Goal: Task Accomplishment & Management: Complete application form

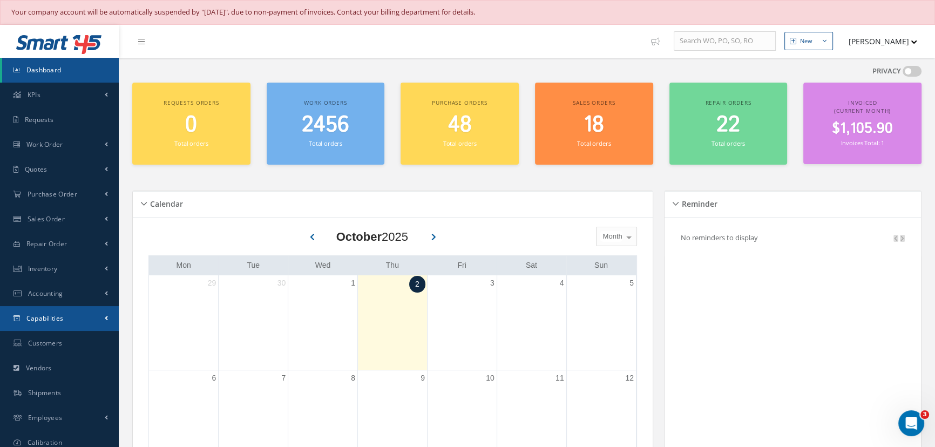
click at [49, 314] on span "Capabilities" at bounding box center [44, 318] width 37 height 9
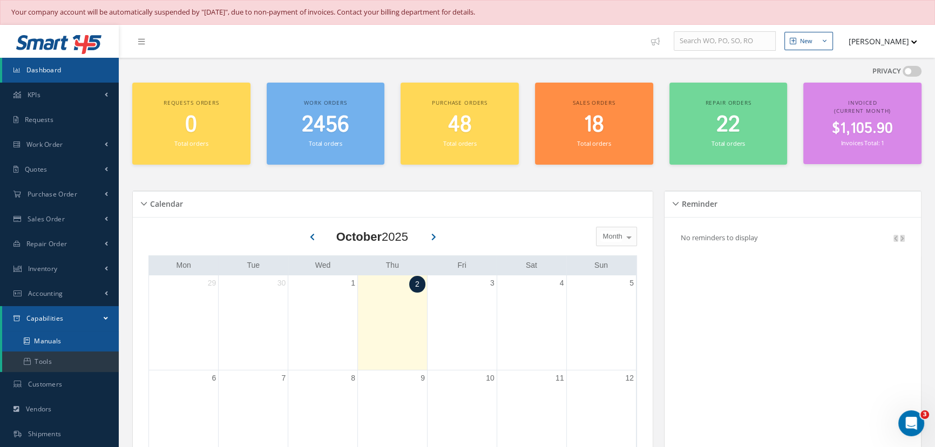
click at [45, 337] on link "Manuals" at bounding box center [60, 341] width 117 height 21
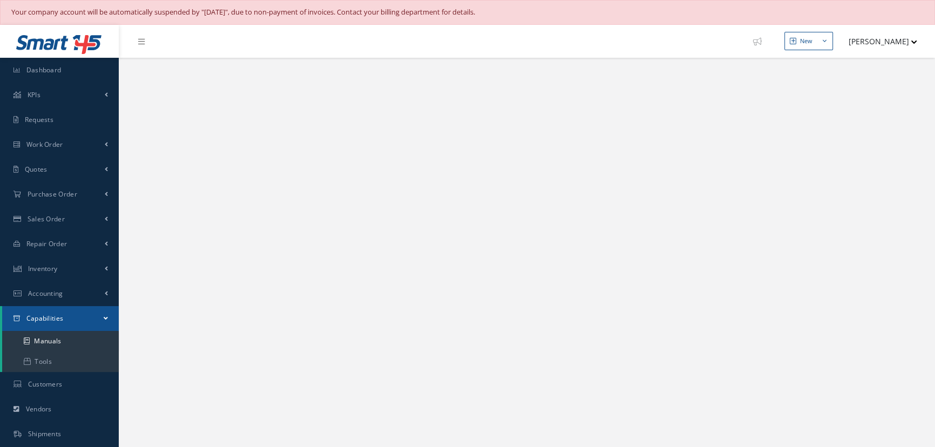
select select "25"
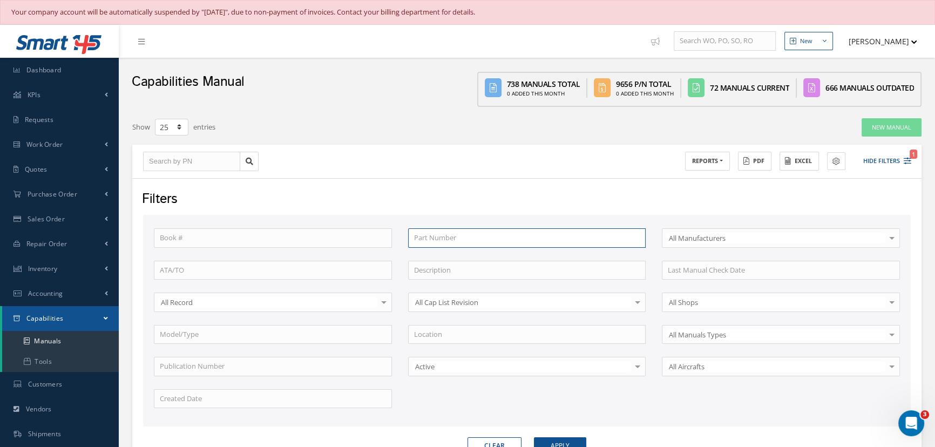
click at [421, 237] on input "text" at bounding box center [527, 237] width 238 height 19
type input "7"
type input "74"
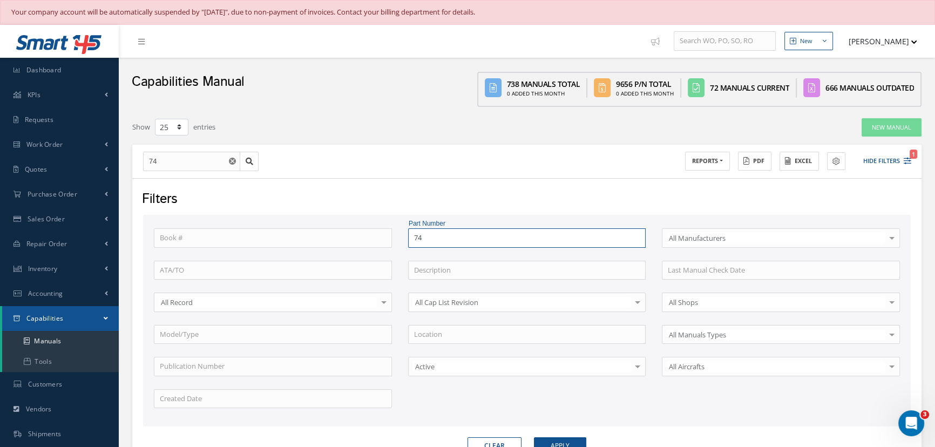
type input "745"
type input "745-"
type input "745-5"
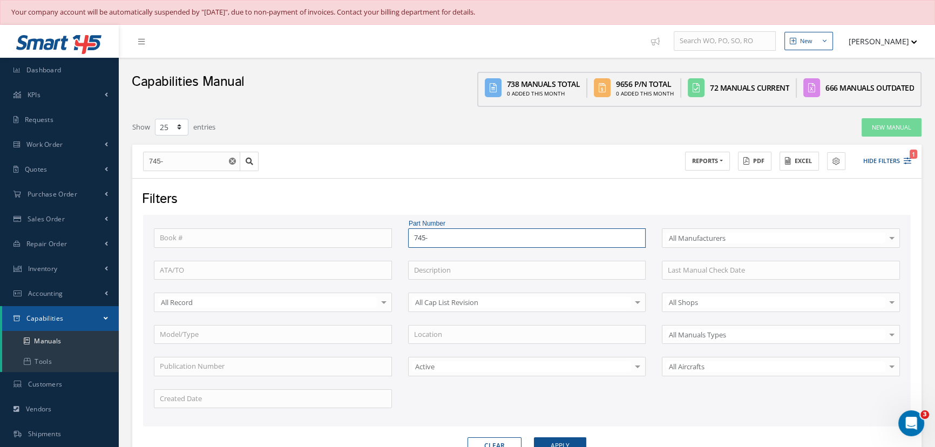
type input "745-5"
type input "745-56"
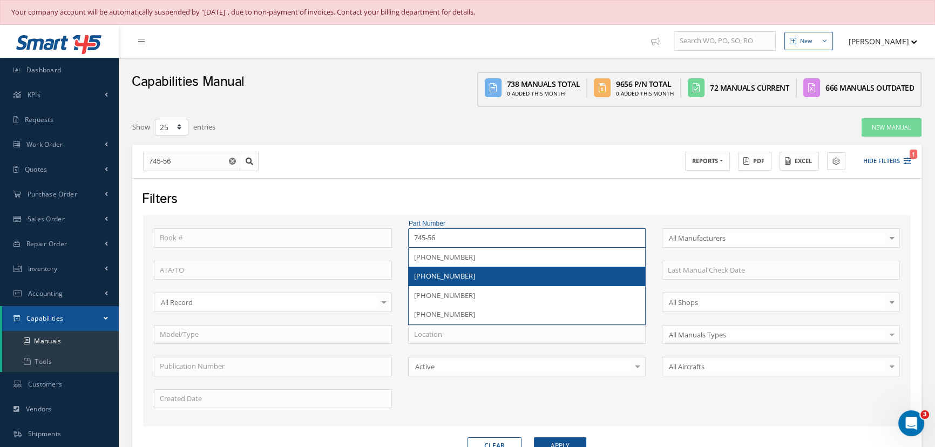
type input "745-560"
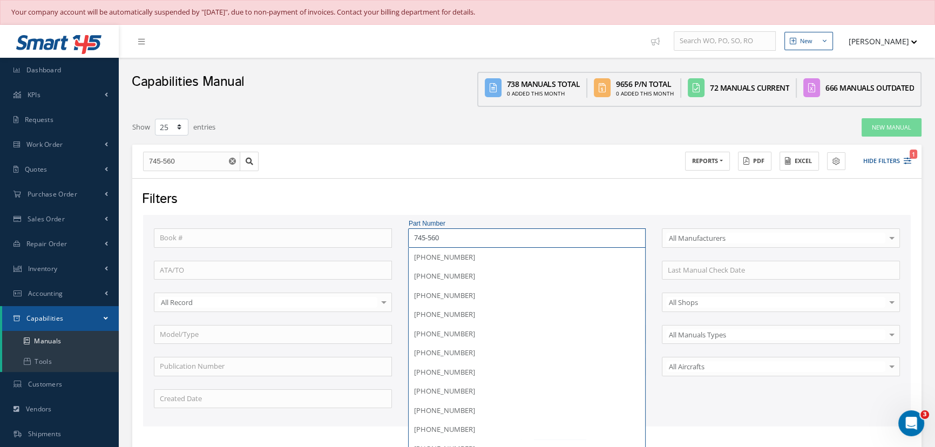
type input "745-5602"
type input "745-5602-"
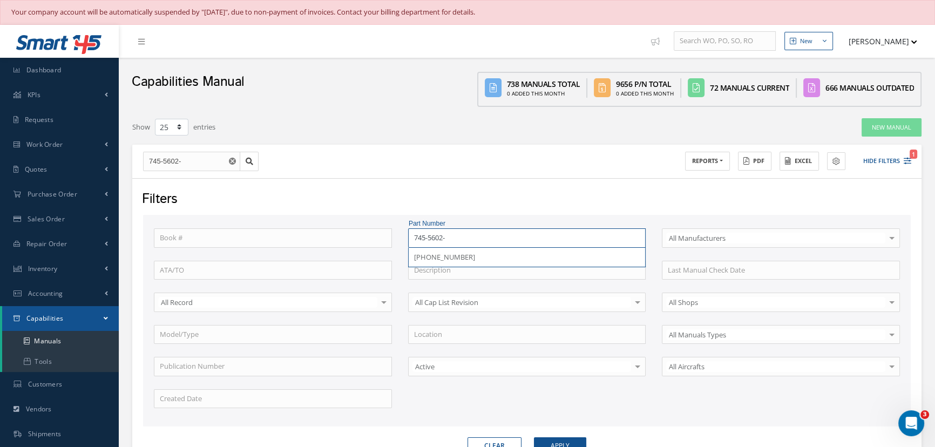
type input "745-5602-5"
type input "745-5602-50"
type input "[PHONE_NUMBER]"
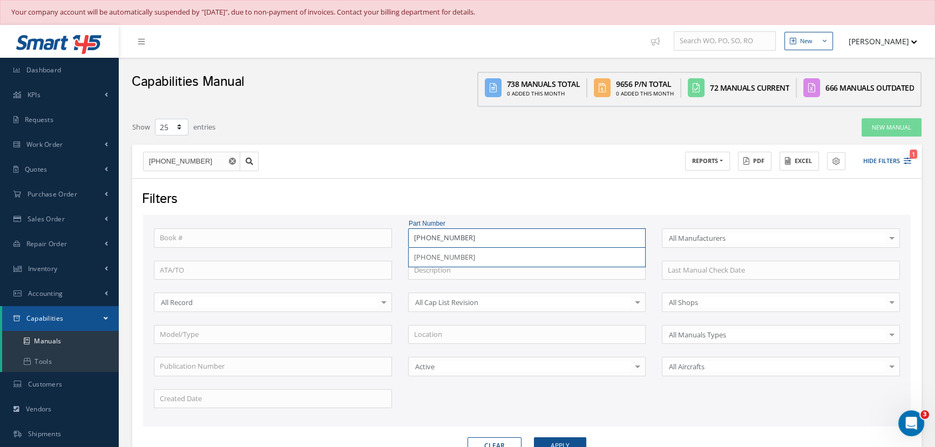
type input "[PHONE_NUMBER]"
click at [534, 437] on button "Apply" at bounding box center [560, 445] width 52 height 17
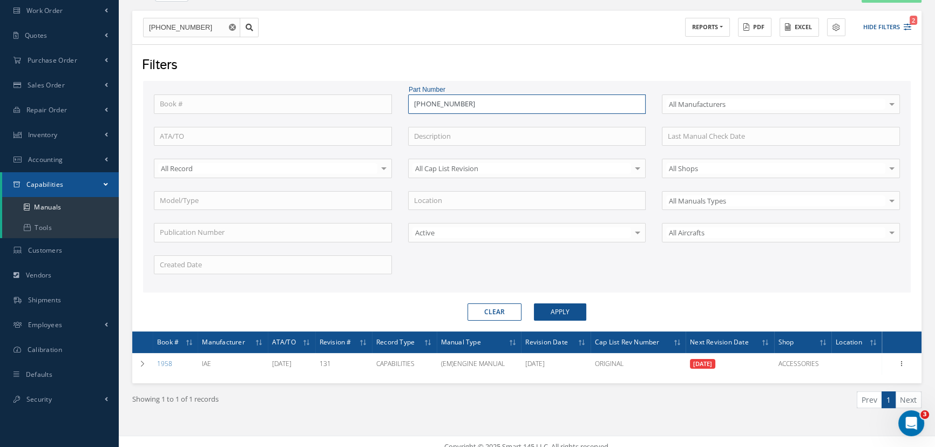
scroll to position [142, 0]
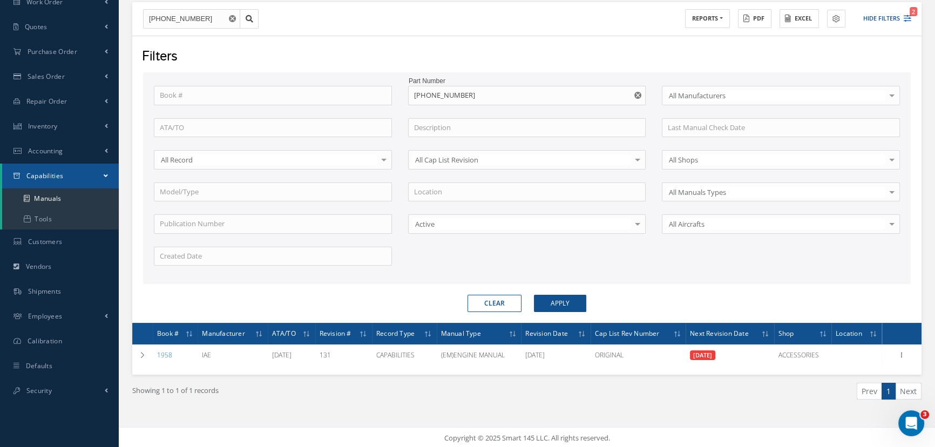
click at [274, 270] on div "Book # Part Number 745-5602-501 745-5122-503 745-5151-501 745-5151-503 745-5152…" at bounding box center [527, 182] width 762 height 193
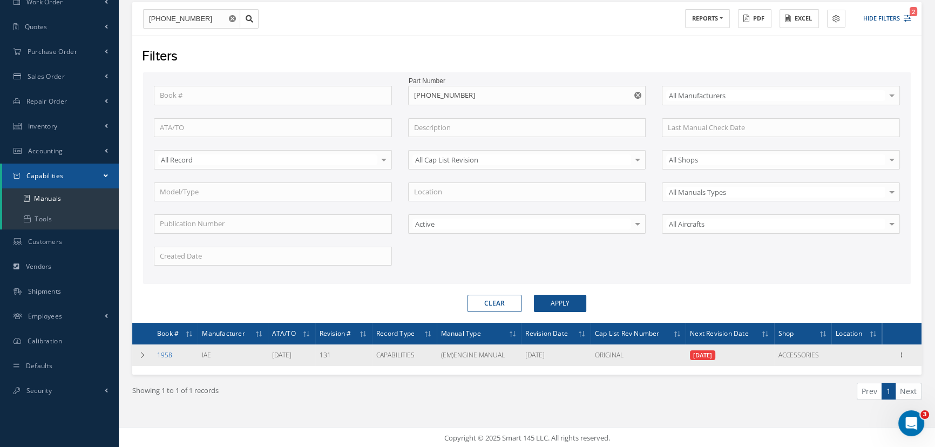
click at [163, 354] on link "1958" at bounding box center [164, 354] width 15 height 9
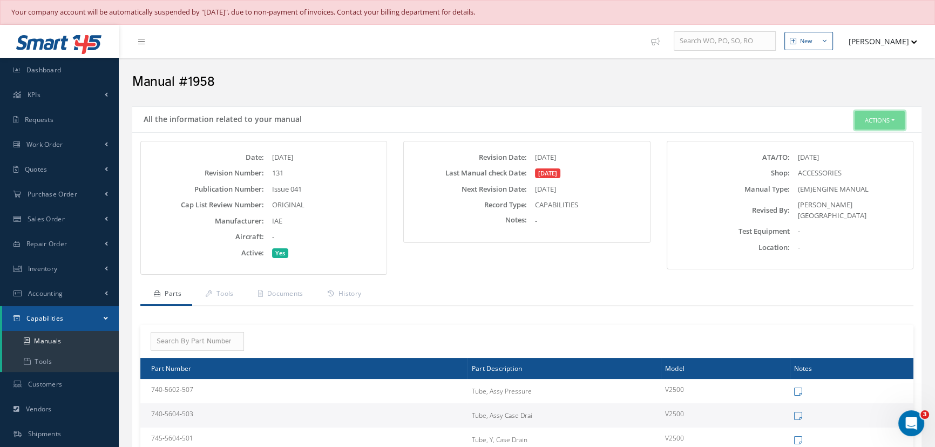
click at [880, 122] on button "Actions" at bounding box center [879, 120] width 50 height 19
click at [846, 140] on link "Edit" at bounding box center [862, 140] width 86 height 15
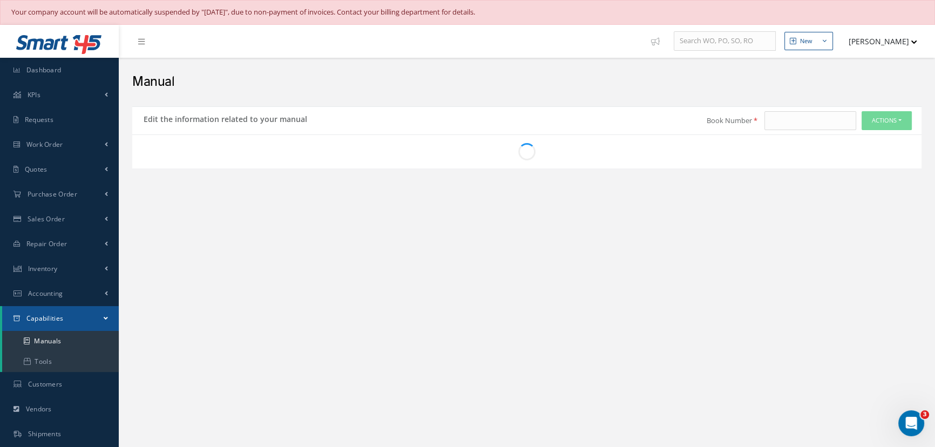
type input "1958"
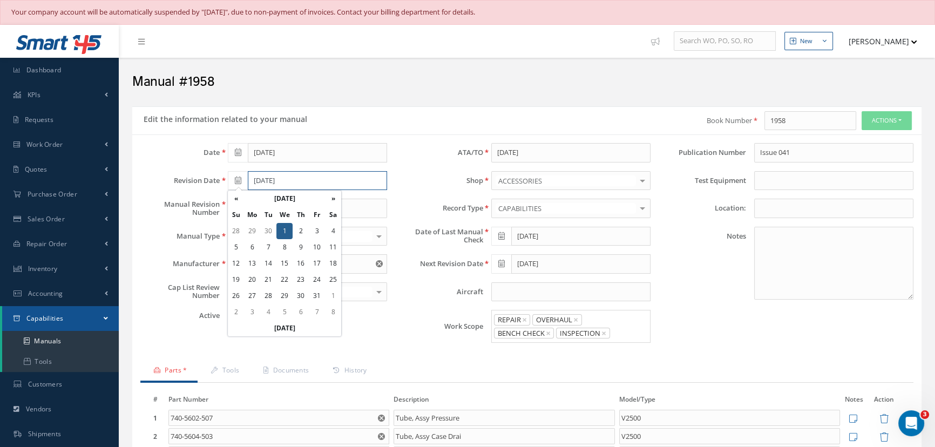
click at [312, 179] on input "[DATE]" at bounding box center [317, 180] width 139 height 19
click at [293, 200] on th "May 2024" at bounding box center [284, 199] width 81 height 16
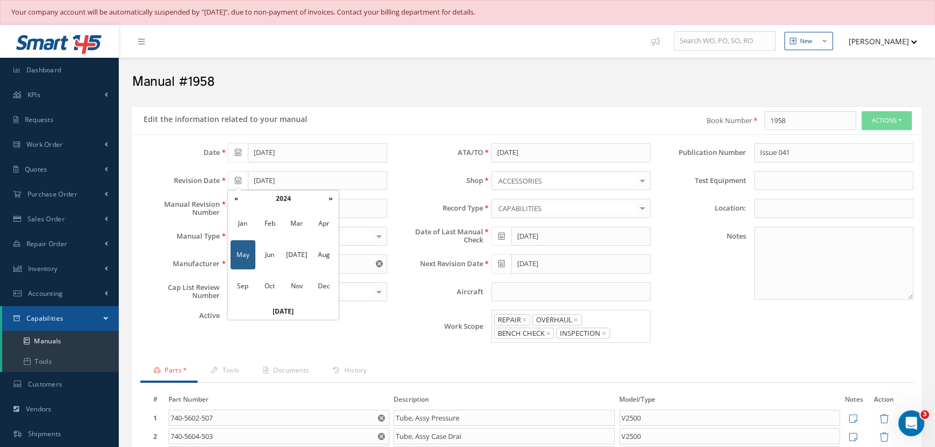
click at [293, 200] on th "2024" at bounding box center [283, 199] width 78 height 16
click at [293, 200] on th "2020-2029" at bounding box center [283, 199] width 78 height 16
click at [294, 255] on span "2025" at bounding box center [296, 254] width 25 height 29
click at [329, 254] on span "Aug" at bounding box center [323, 254] width 25 height 29
click at [318, 234] on td "1" at bounding box center [317, 231] width 16 height 16
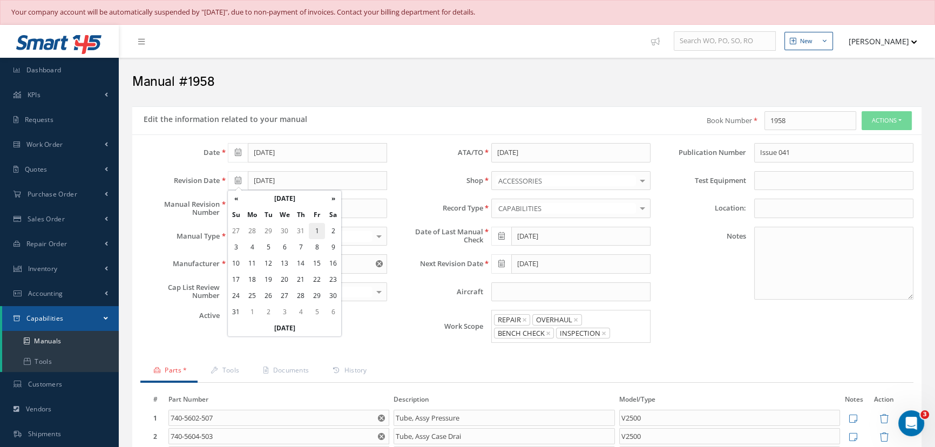
type input "08/01/2025"
drag, startPoint x: 269, startPoint y: 211, endPoint x: 249, endPoint y: 209, distance: 20.0
click at [249, 209] on input "131" at bounding box center [307, 208] width 159 height 19
drag, startPoint x: 253, startPoint y: 211, endPoint x: 218, endPoint y: 206, distance: 35.4
click at [218, 206] on div "Manual Revision Number 131" at bounding box center [263, 208] width 263 height 19
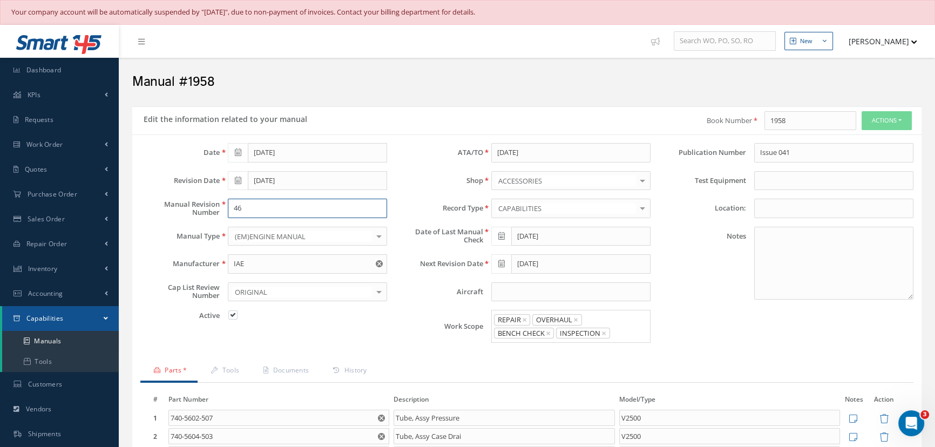
type input "46"
click at [500, 232] on icon at bounding box center [501, 236] width 6 height 8
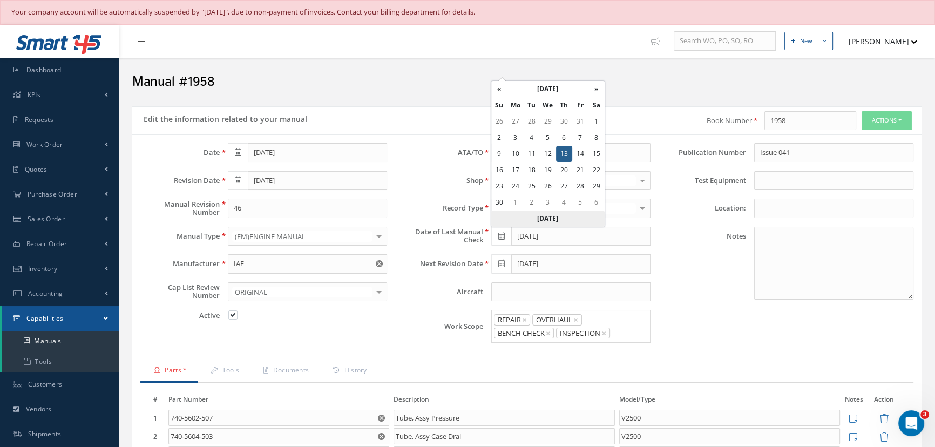
click at [556, 219] on th "[DATE]" at bounding box center [547, 219] width 113 height 16
type input "10/02/2025"
type input "11/01/2025"
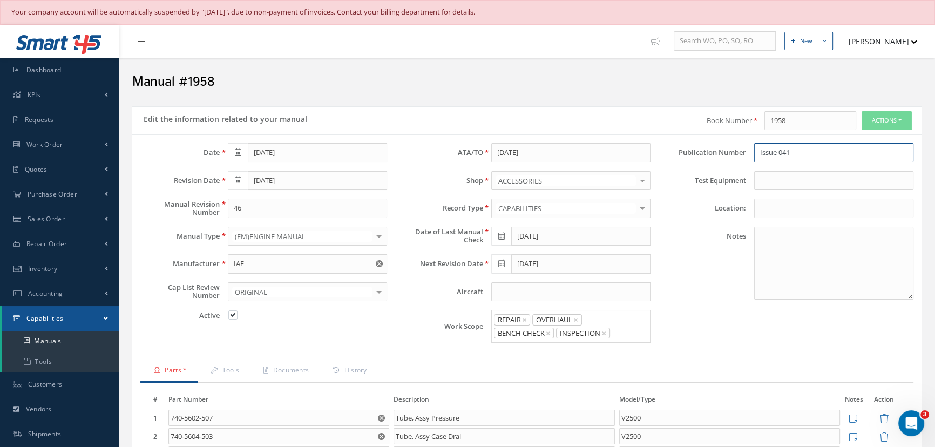
click at [798, 153] on input "Issue 041" at bounding box center [833, 152] width 159 height 19
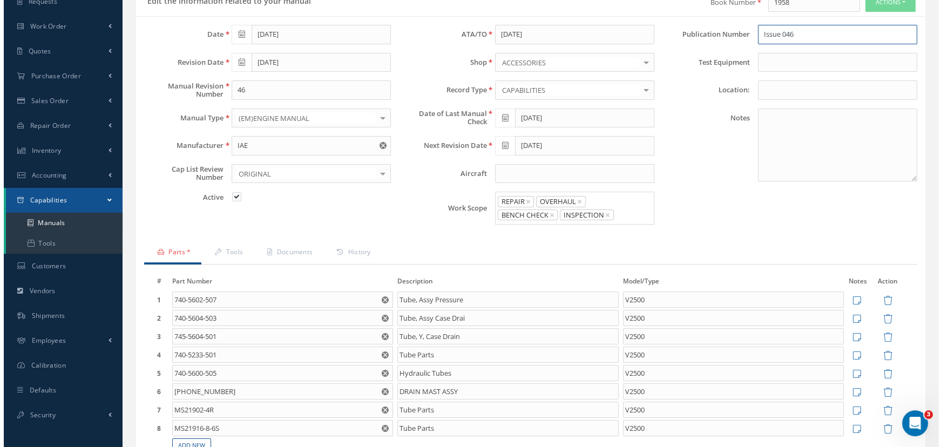
scroll to position [196, 0]
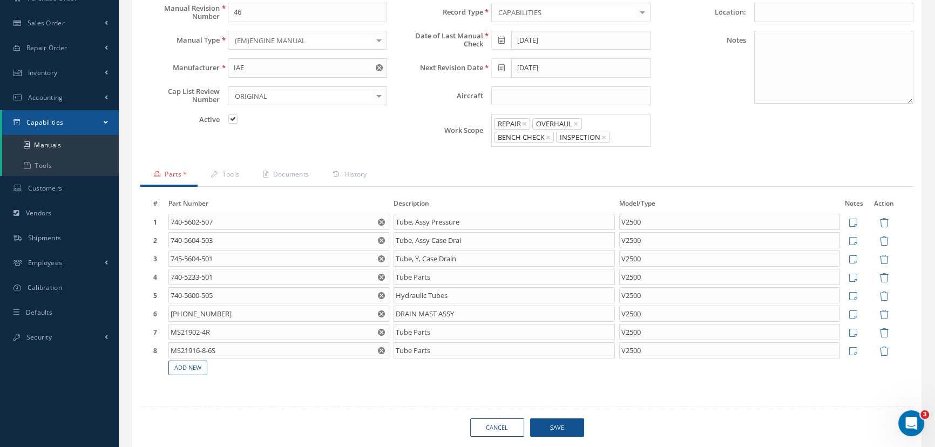
type input "Issue 046"
drag, startPoint x: 226, startPoint y: 311, endPoint x: 168, endPoint y: 317, distance: 57.5
click at [168, 317] on input "745-5602-501" at bounding box center [278, 313] width 221 height 16
drag, startPoint x: 464, startPoint y: 314, endPoint x: 389, endPoint y: 321, distance: 75.4
click at [391, 319] on td "DRAIN MAST ASSY" at bounding box center [504, 313] width 226 height 18
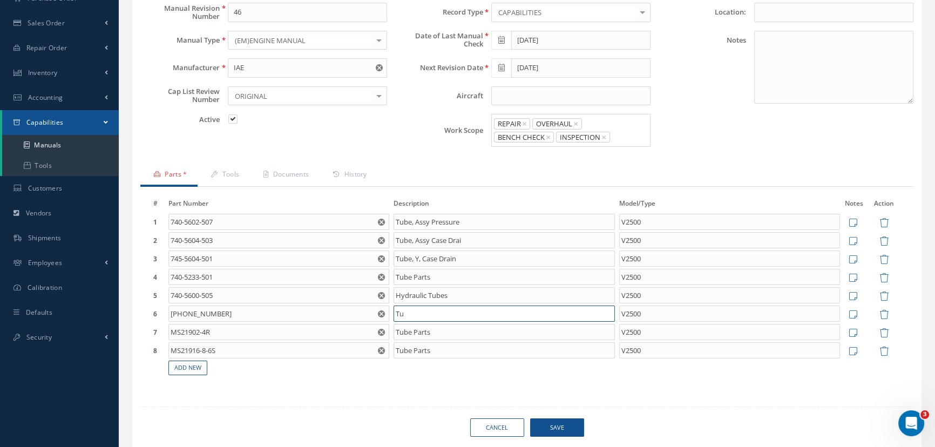
type input "T"
type input "Hydraulic Tube"
click at [561, 426] on span "Save" at bounding box center [557, 427] width 54 height 19
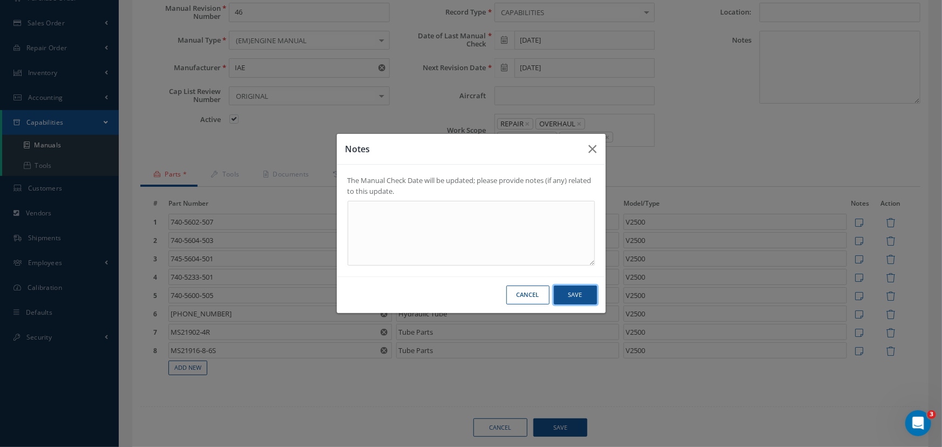
click at [578, 292] on button "Save" at bounding box center [575, 295] width 43 height 19
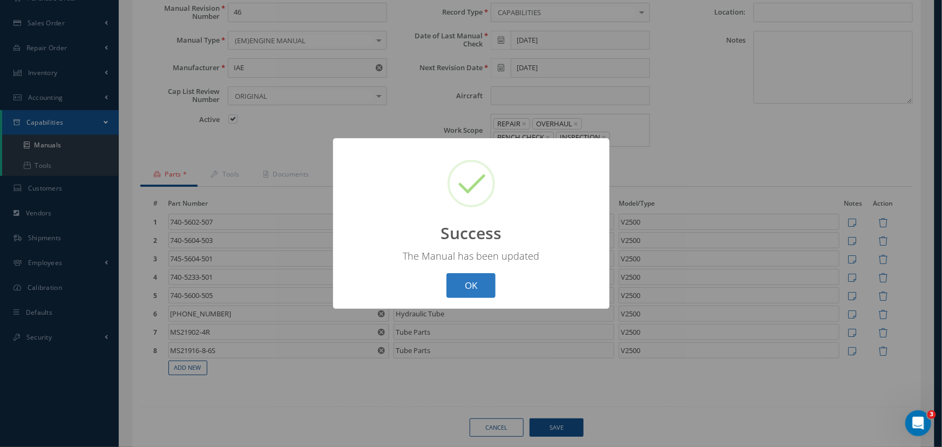
click at [466, 289] on button "OK" at bounding box center [470, 285] width 49 height 25
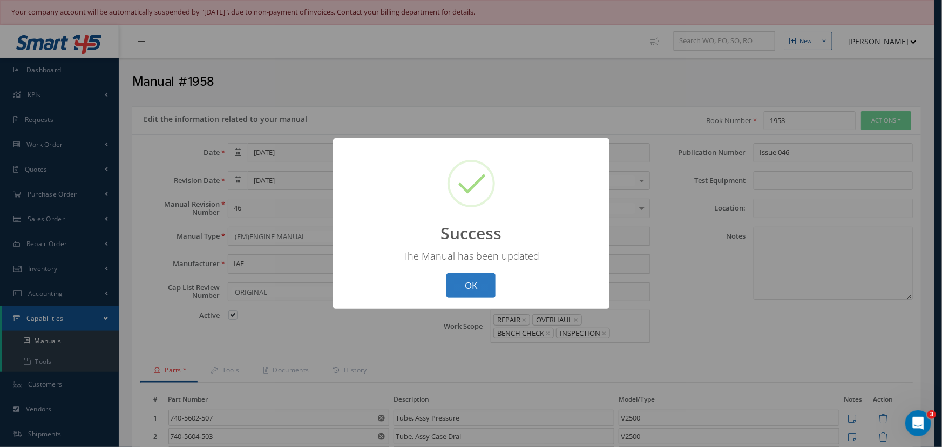
select select "25"
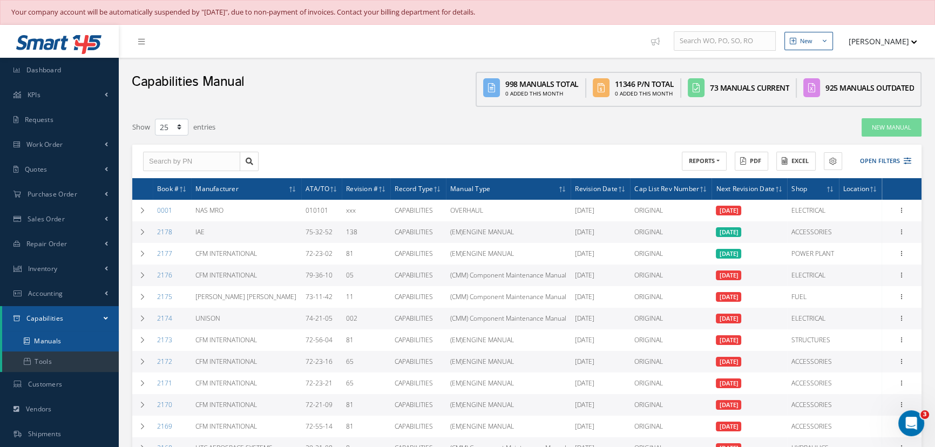
click at [80, 342] on link "Manuals" at bounding box center [60, 341] width 117 height 21
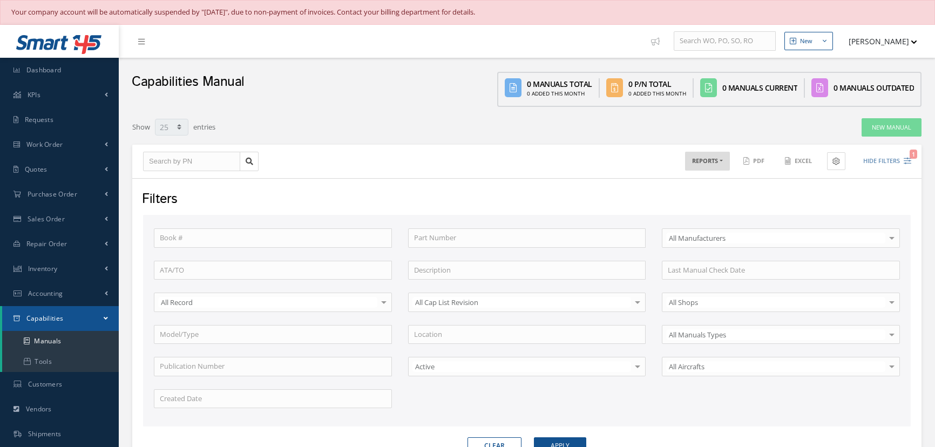
select select "25"
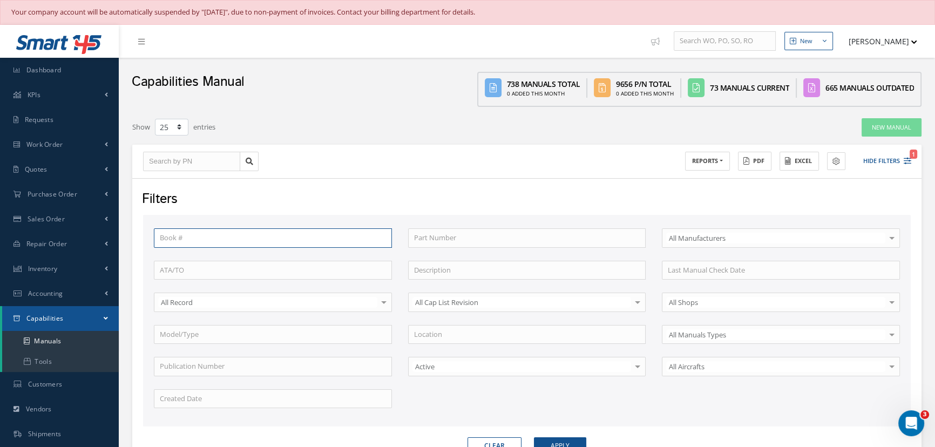
click at [253, 236] on input "text" at bounding box center [273, 237] width 238 height 19
type input "1958"
click at [534, 437] on button "Apply" at bounding box center [560, 445] width 52 height 17
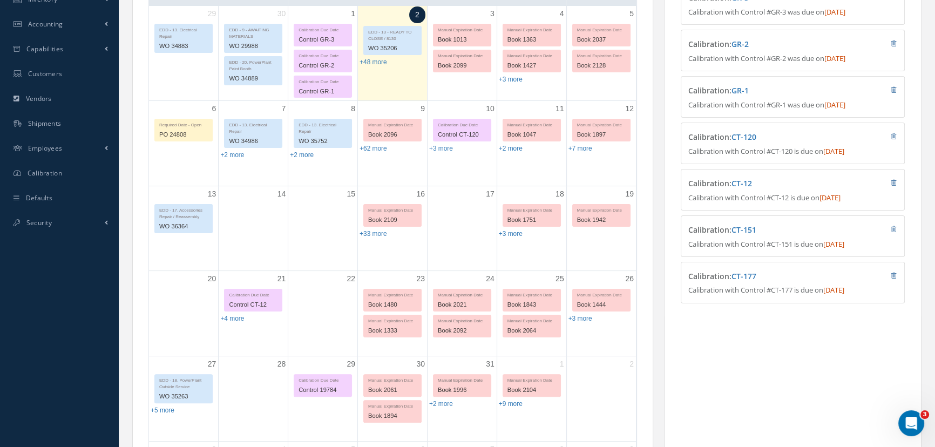
scroll to position [245, 0]
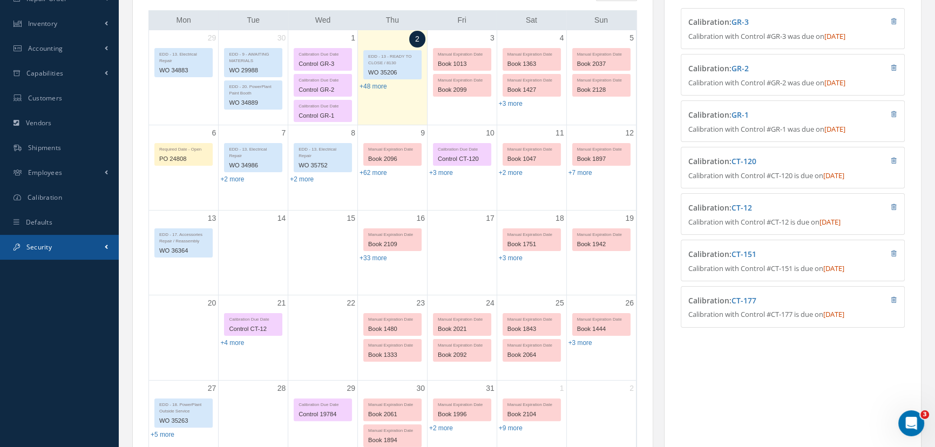
click at [39, 247] on span "Security" at bounding box center [38, 246] width 25 height 9
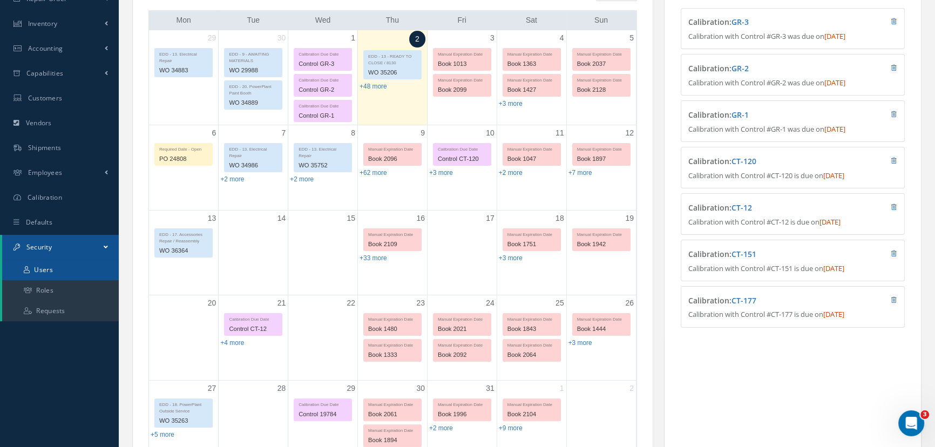
click at [39, 269] on link "Users" at bounding box center [60, 270] width 117 height 21
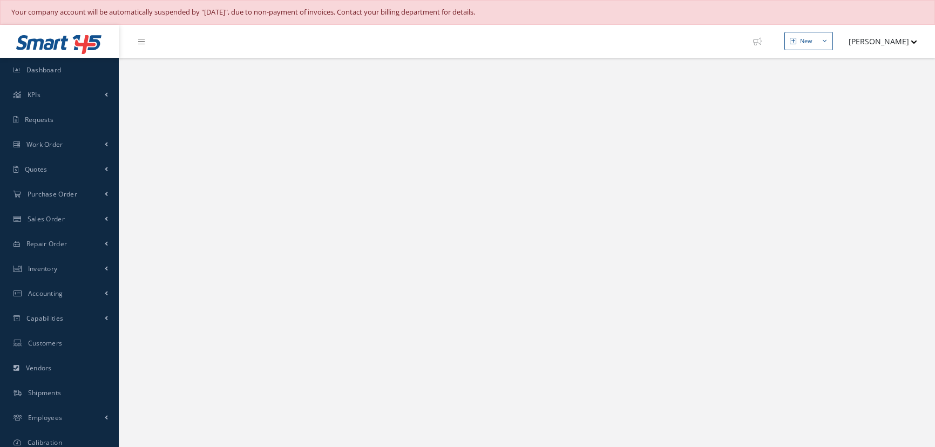
select select "25"
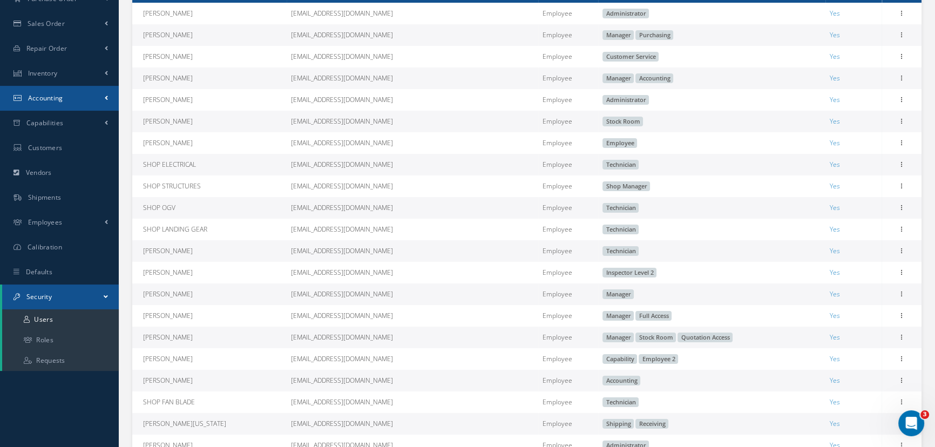
scroll to position [196, 0]
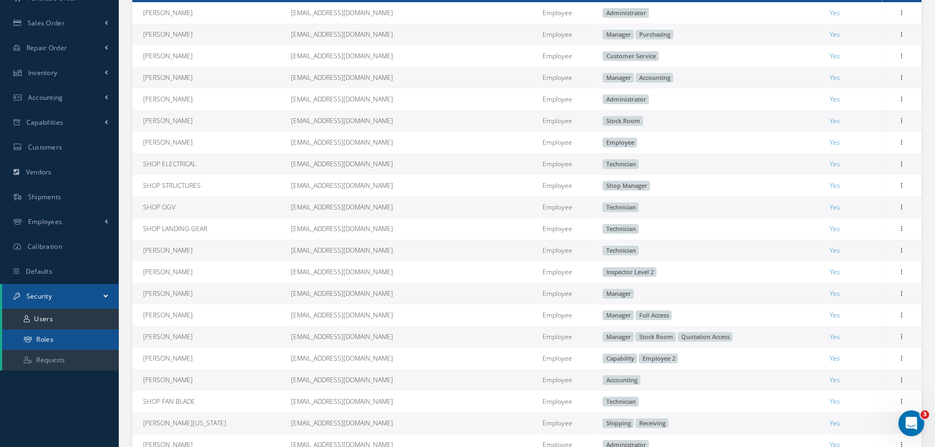
click at [52, 335] on link "Roles" at bounding box center [60, 339] width 117 height 21
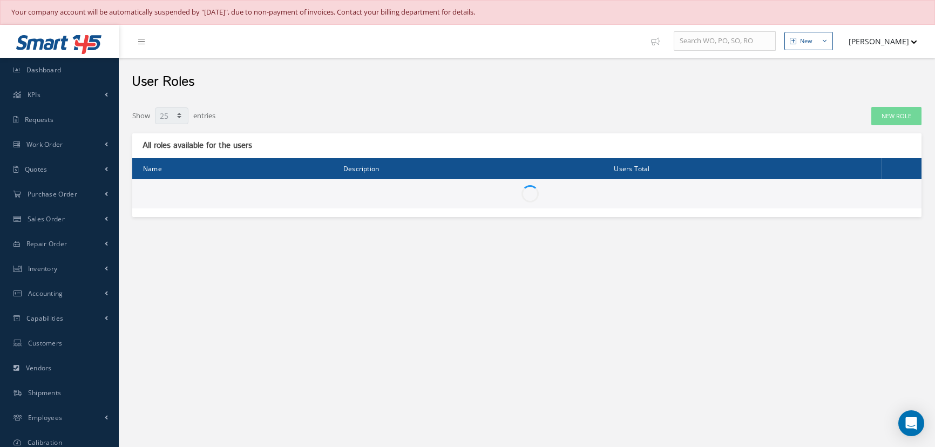
select select "25"
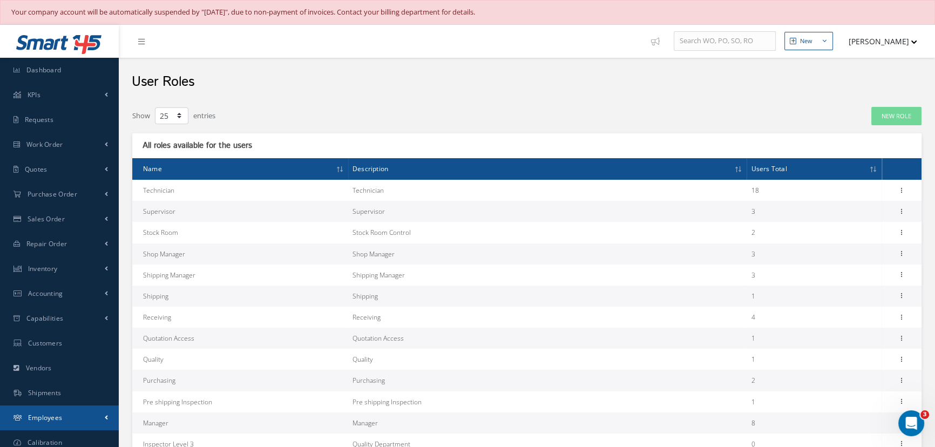
click at [53, 419] on span "Employees" at bounding box center [45, 417] width 35 height 9
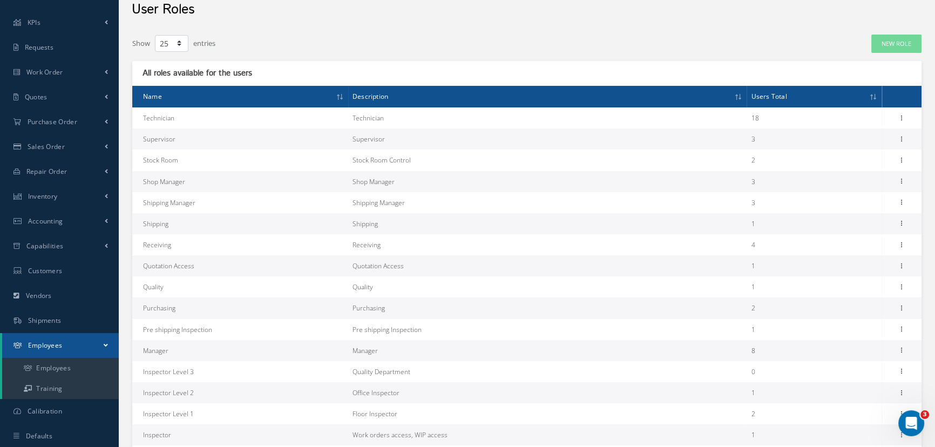
scroll to position [98, 0]
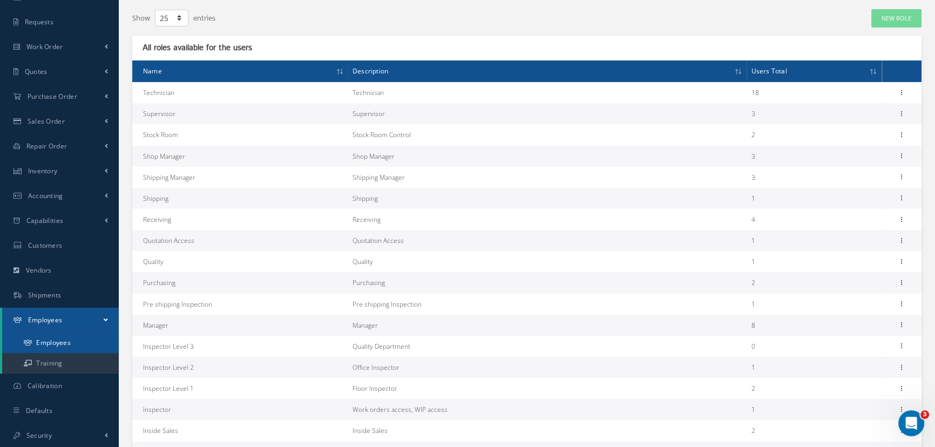
click at [69, 347] on link "Employees" at bounding box center [60, 342] width 117 height 21
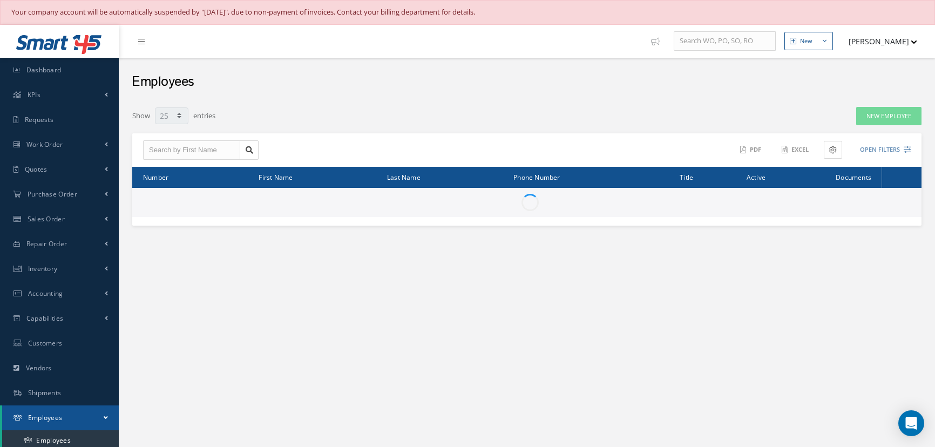
select select "25"
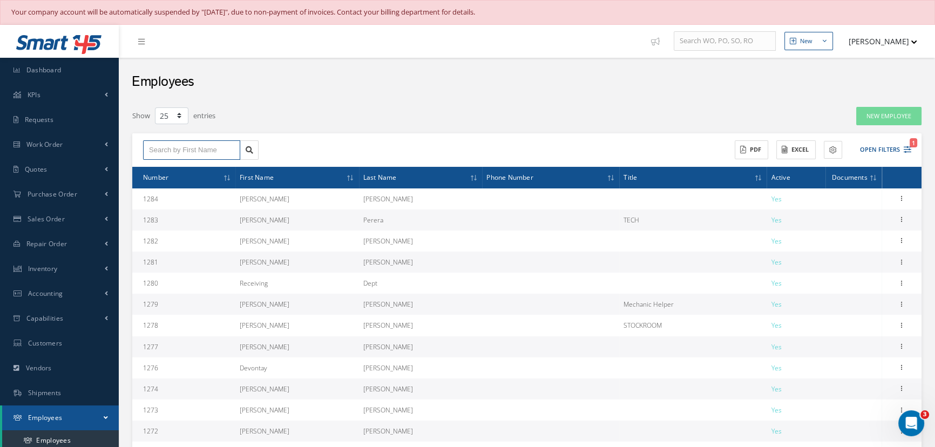
click at [192, 154] on input "text" at bounding box center [191, 149] width 97 height 19
type input "m"
click at [193, 166] on div "[PERSON_NAME]" at bounding box center [191, 169] width 85 height 11
type input "JONATHAN"
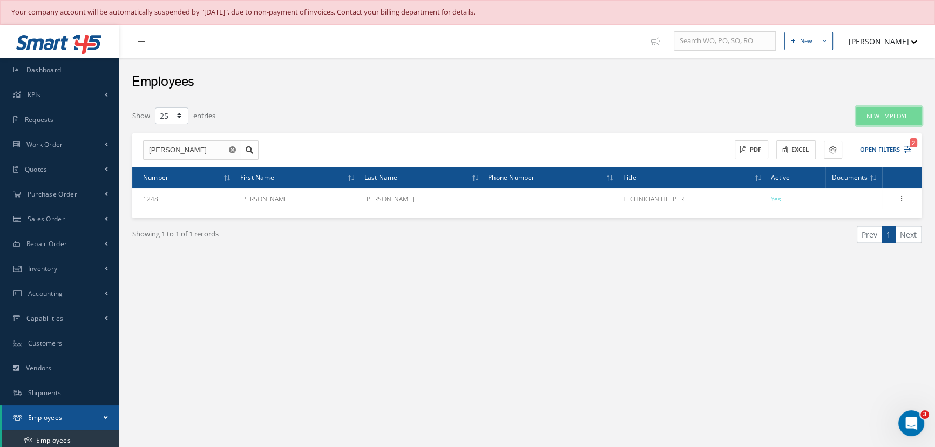
click at [895, 116] on link "New Employee" at bounding box center [888, 116] width 65 height 19
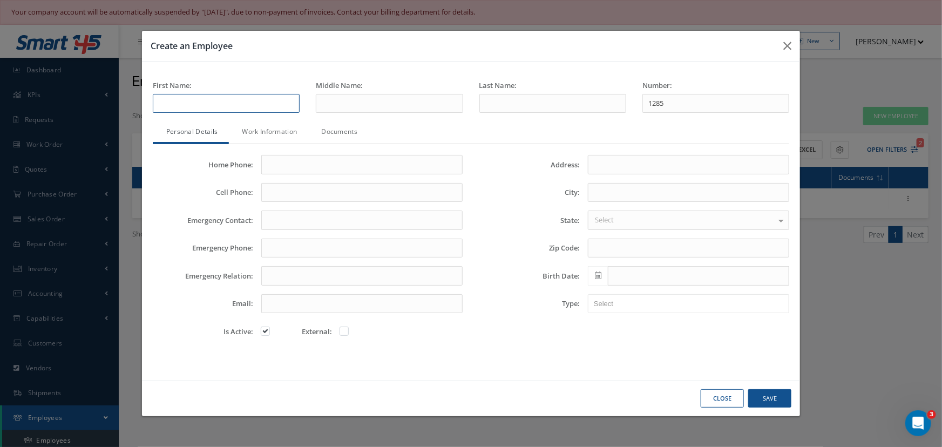
click at [210, 104] on input "text" at bounding box center [226, 103] width 147 height 19
type input "J"
type input "Jonathan"
click at [500, 106] on input "text" at bounding box center [552, 103] width 147 height 19
type input "Marquez"
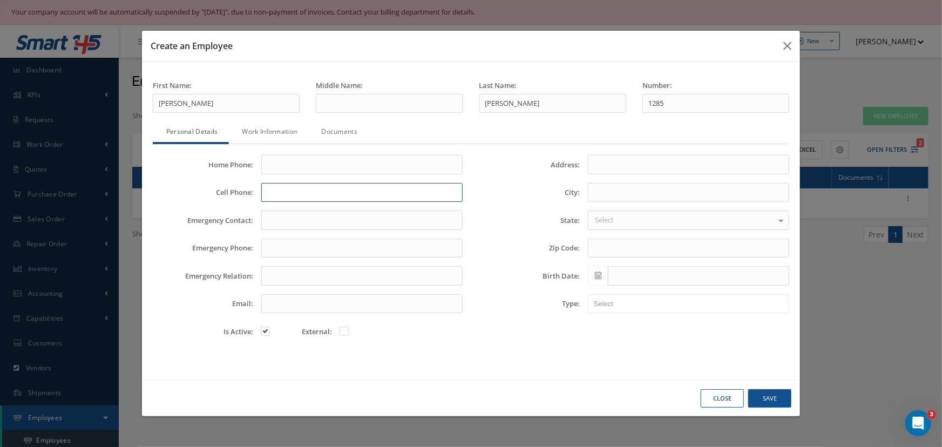
click at [340, 193] on input "Cell Phone:" at bounding box center [361, 192] width 201 height 19
type input "305-989-9005"
click at [296, 223] on input "Emergency Contact:" at bounding box center [361, 220] width 201 height 19
click at [281, 275] on input "Emergency Relation:" at bounding box center [361, 275] width 201 height 19
click at [293, 252] on input "Emergency Phone:" at bounding box center [361, 248] width 201 height 19
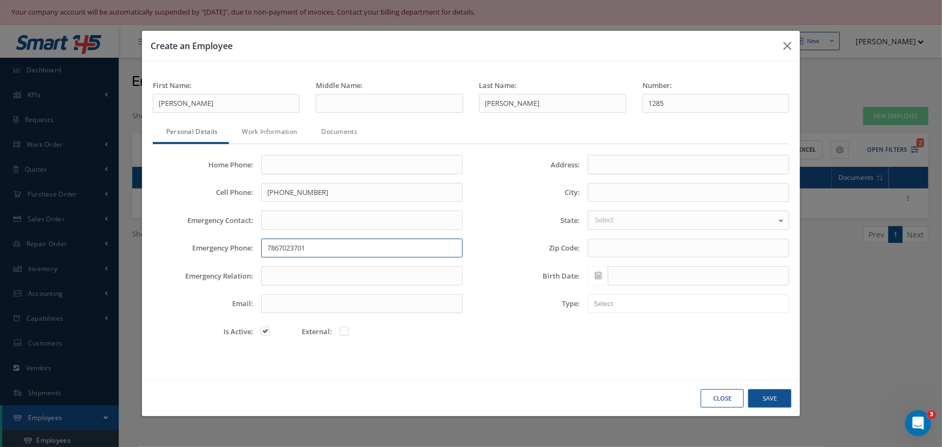
click at [279, 248] on input "7867023701" at bounding box center [361, 248] width 201 height 19
click at [294, 248] on input "786-7023701" at bounding box center [361, 248] width 201 height 19
type input "786-702-3701"
click at [294, 269] on input "Emergency Relation:" at bounding box center [361, 275] width 201 height 19
type input "Wife"
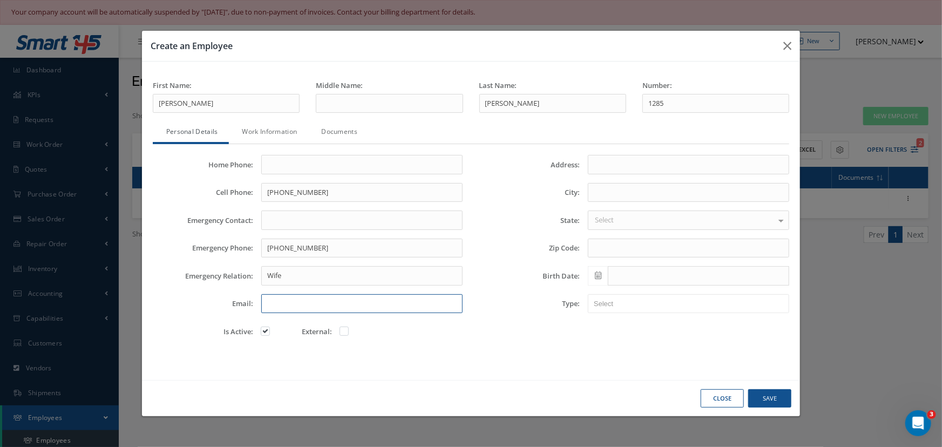
click at [286, 308] on input "Email:" at bounding box center [361, 303] width 201 height 19
type input "Jmarquez@nasmroo.com"
click at [275, 134] on link "Work Information" at bounding box center [268, 132] width 79 height 23
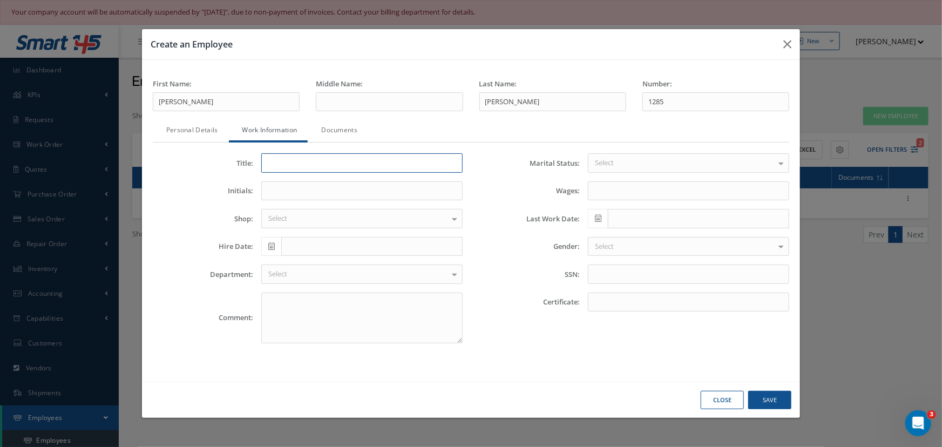
click at [276, 163] on input "Title:" at bounding box center [361, 162] width 201 height 19
type input "Shipping & Receiving"
click at [276, 192] on input "Initials:" at bounding box center [361, 190] width 201 height 19
type input "JM"
click at [765, 399] on button "Save" at bounding box center [769, 400] width 43 height 19
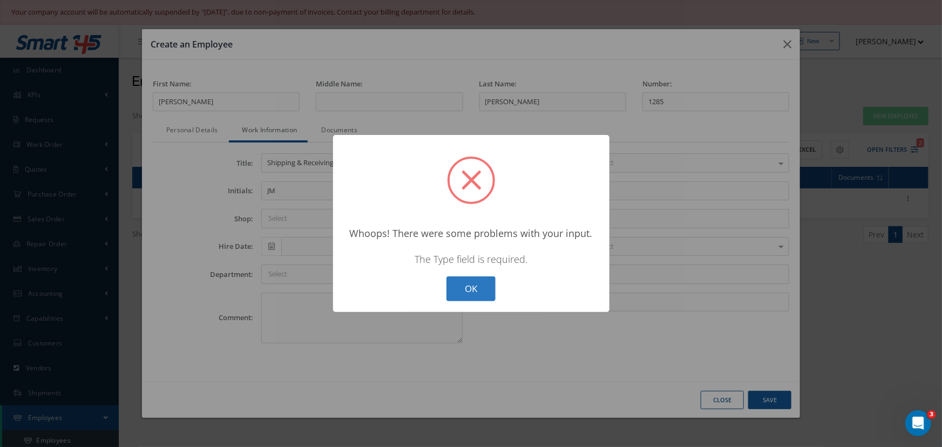
click at [459, 288] on button "OK" at bounding box center [470, 288] width 49 height 25
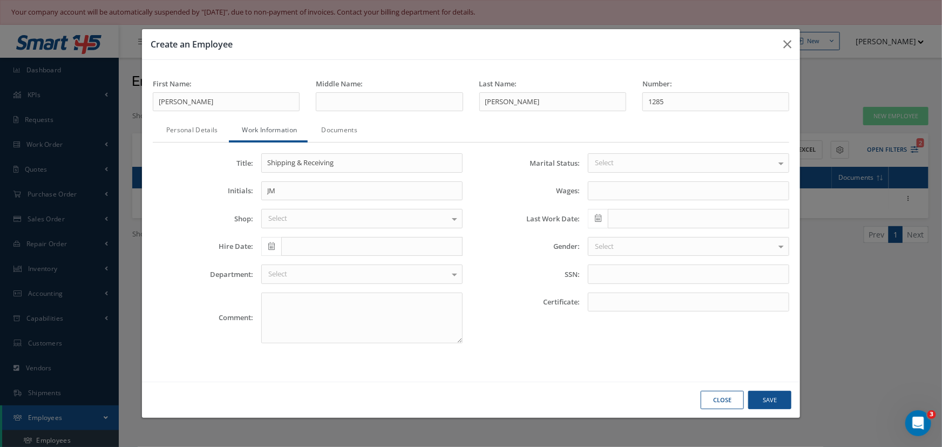
click at [271, 249] on icon at bounding box center [271, 246] width 6 height 8
click at [271, 103] on th "«" at bounding box center [269, 100] width 16 height 16
click at [283, 198] on td "25" at bounding box center [285, 197] width 16 height 16
type input "08/25/2025"
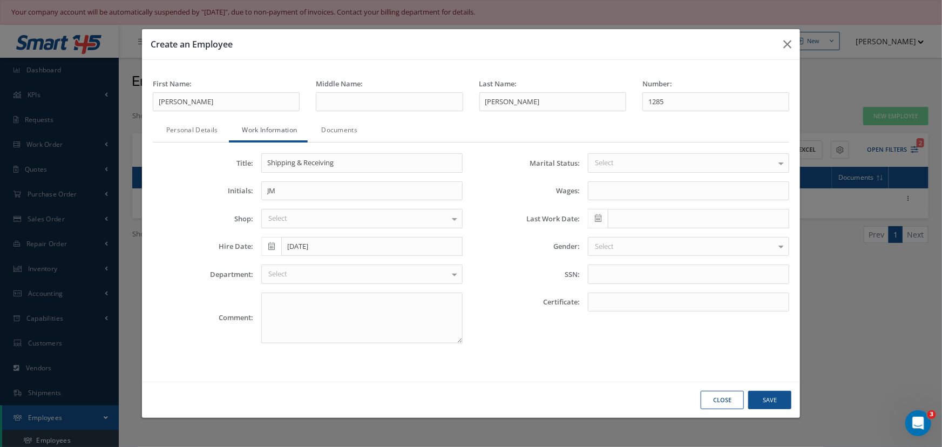
click at [452, 270] on div at bounding box center [454, 274] width 15 height 18
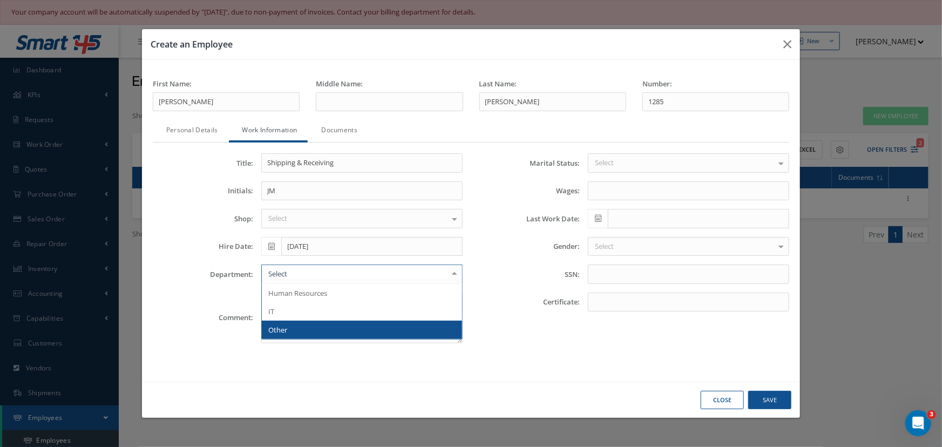
click at [314, 329] on span "Other" at bounding box center [362, 330] width 200 height 18
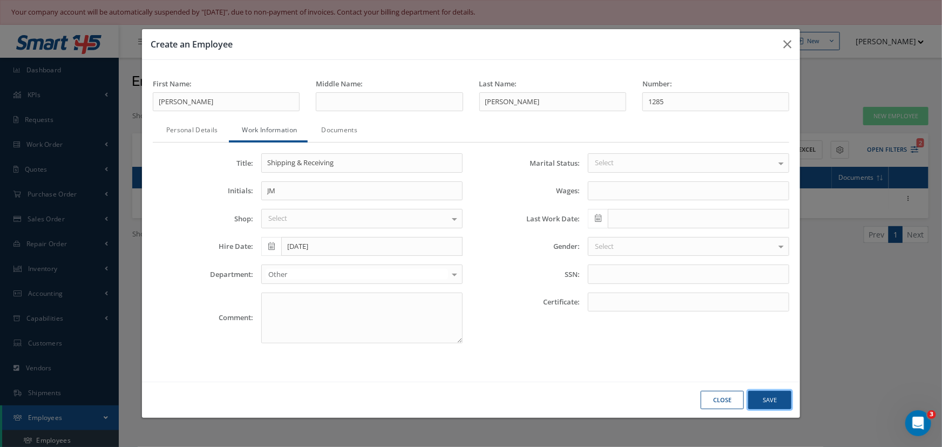
click at [774, 398] on button "Save" at bounding box center [769, 400] width 43 height 19
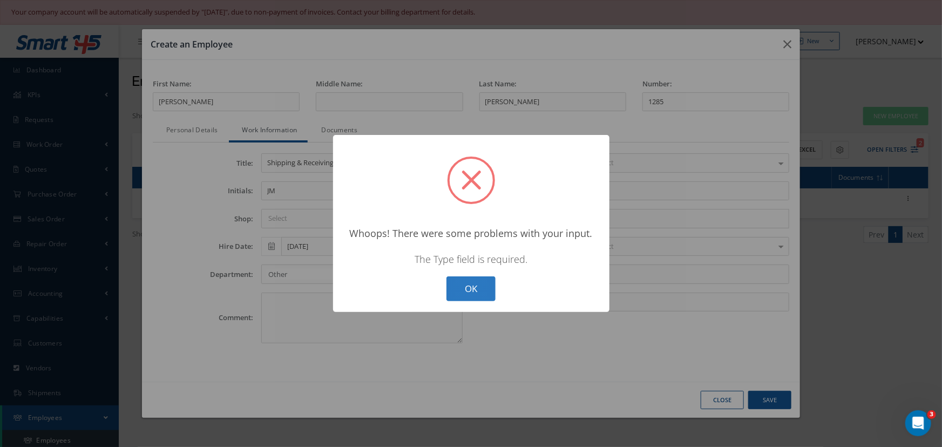
click at [476, 291] on button "OK" at bounding box center [470, 288] width 49 height 25
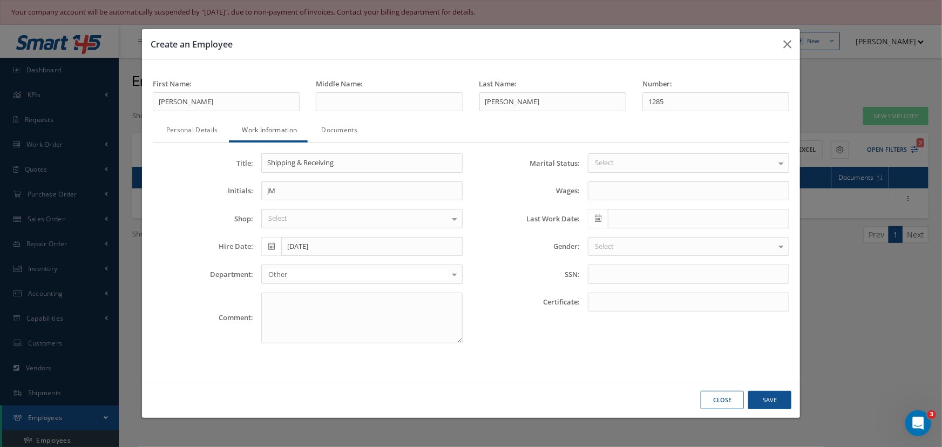
click at [190, 127] on link "Personal Details" at bounding box center [191, 131] width 76 height 23
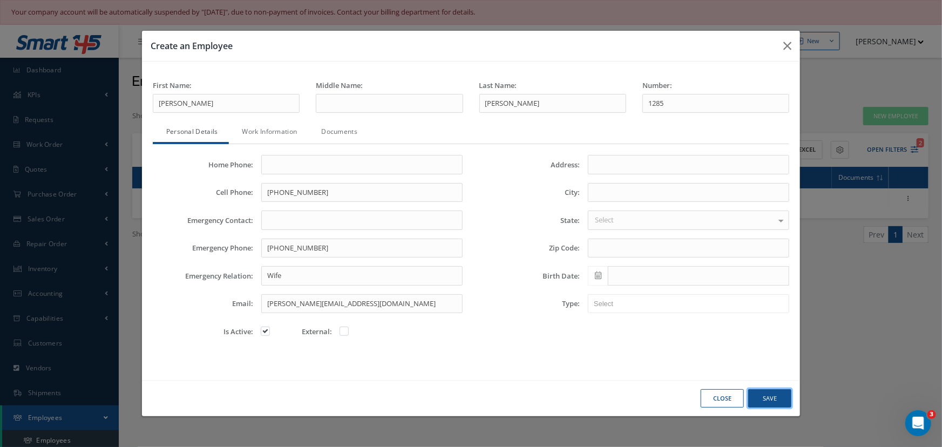
click at [772, 395] on button "Save" at bounding box center [769, 398] width 43 height 19
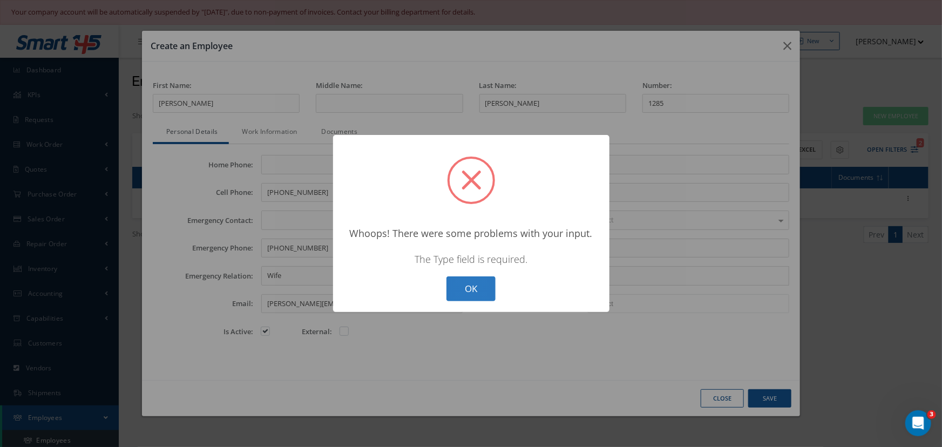
click at [459, 291] on button "OK" at bounding box center [470, 288] width 49 height 25
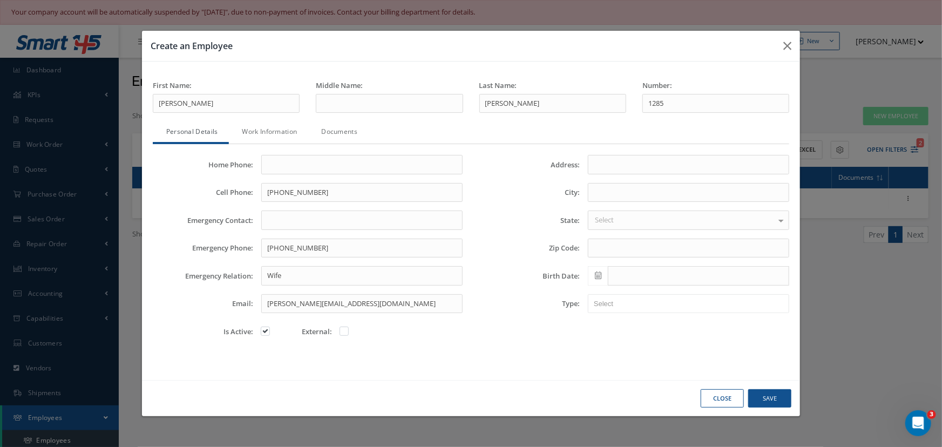
click at [348, 135] on link "Documents" at bounding box center [338, 132] width 60 height 23
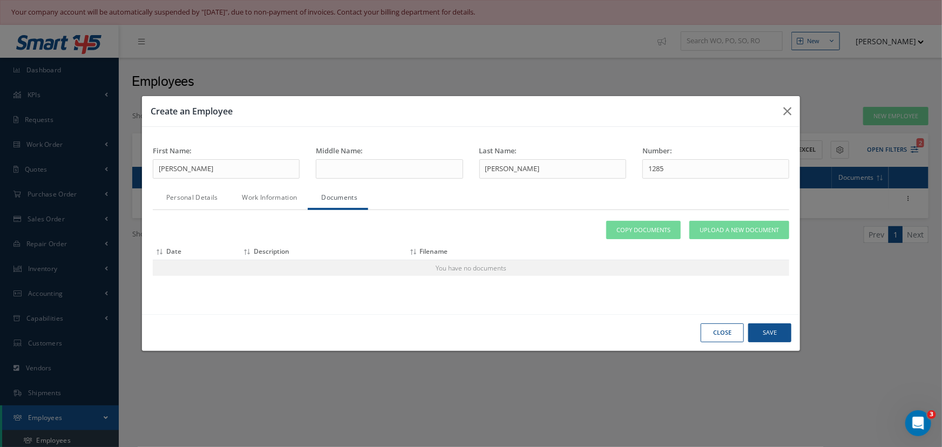
click at [266, 199] on link "Work Information" at bounding box center [268, 198] width 79 height 23
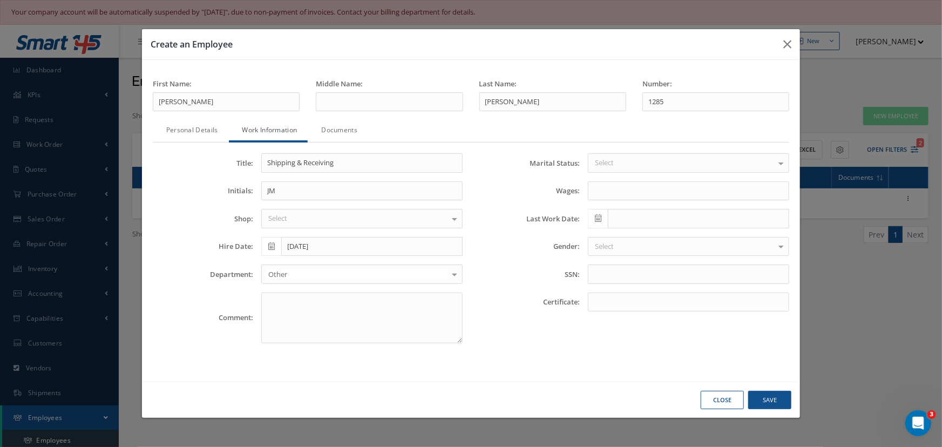
click at [188, 135] on link "Personal Details" at bounding box center [191, 131] width 76 height 23
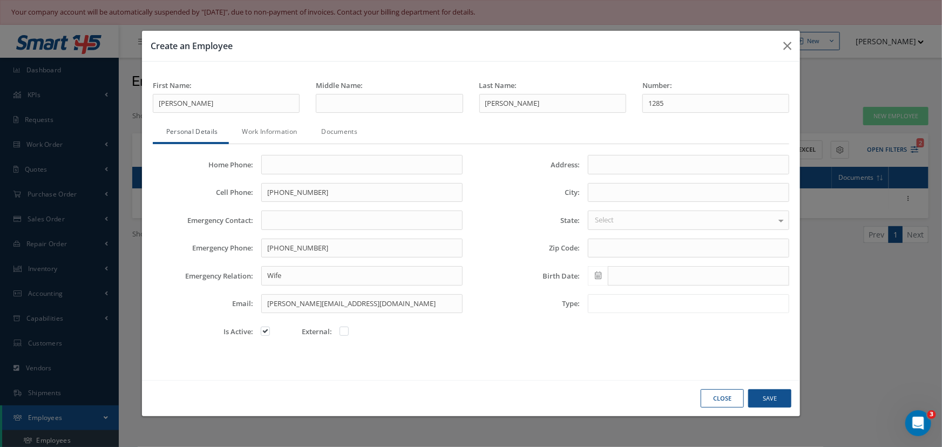
click at [675, 297] on ul at bounding box center [688, 303] width 201 height 19
click at [765, 401] on button "Save" at bounding box center [769, 398] width 43 height 19
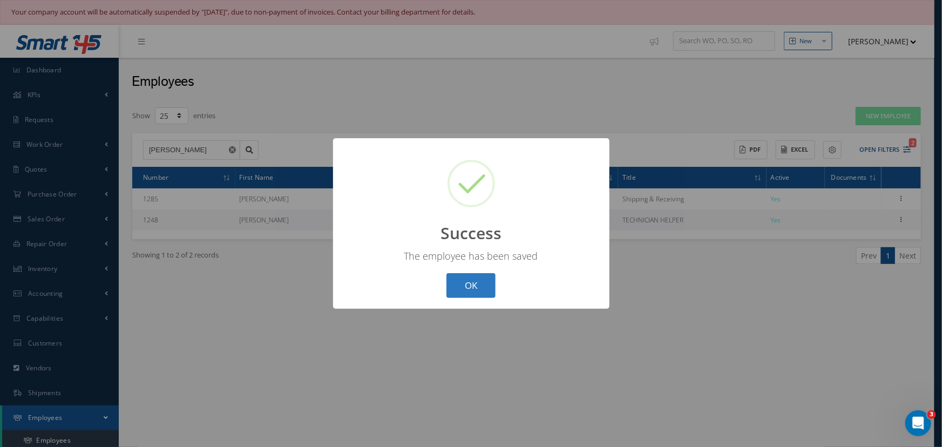
click at [473, 288] on button "OK" at bounding box center [470, 285] width 49 height 25
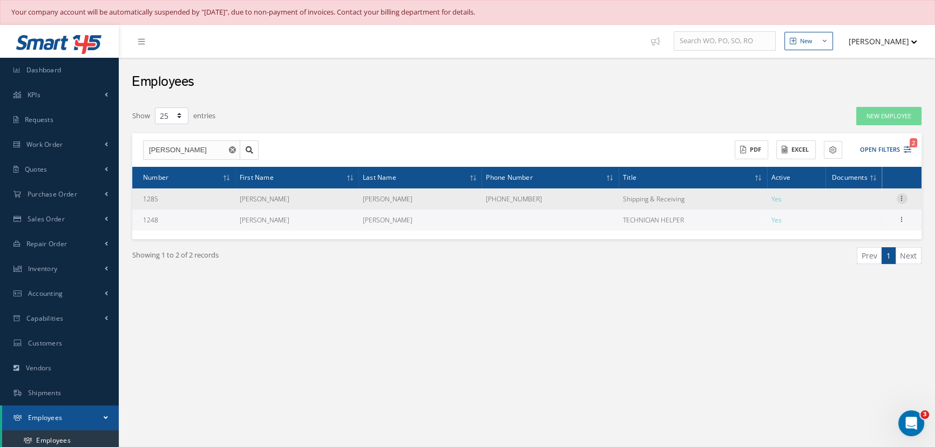
click at [900, 197] on icon at bounding box center [902, 197] width 11 height 9
click at [825, 206] on icon at bounding box center [824, 205] width 8 height 6
type input "Jonathan"
type input "Marquez"
type input "1285"
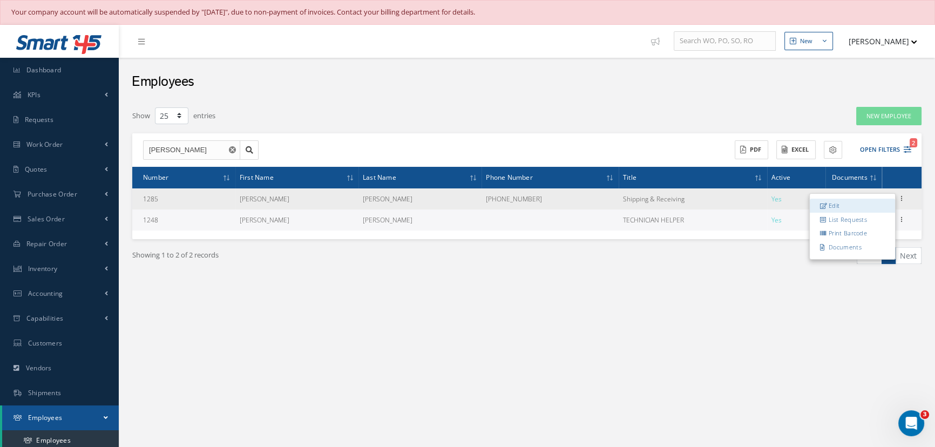
type input "305-989-9005"
type input "786-702-3701"
type input "Wife"
type input "Jmarquez@nasmroo.com"
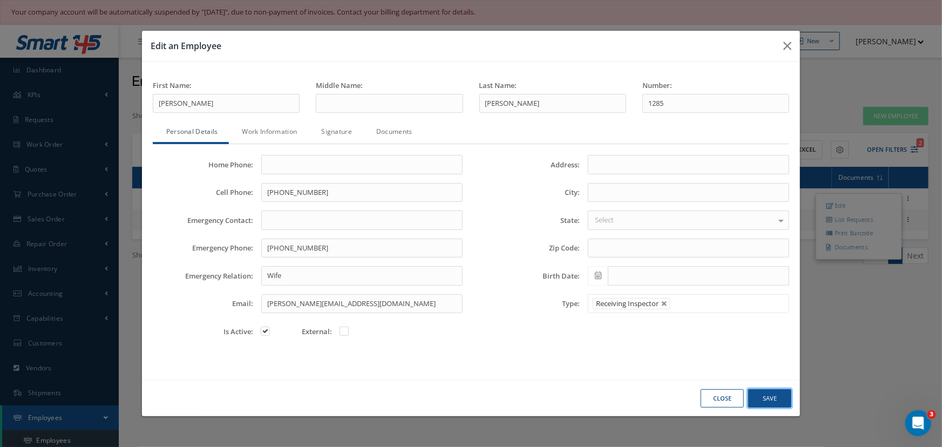
click at [766, 399] on button "Save" at bounding box center [769, 398] width 43 height 19
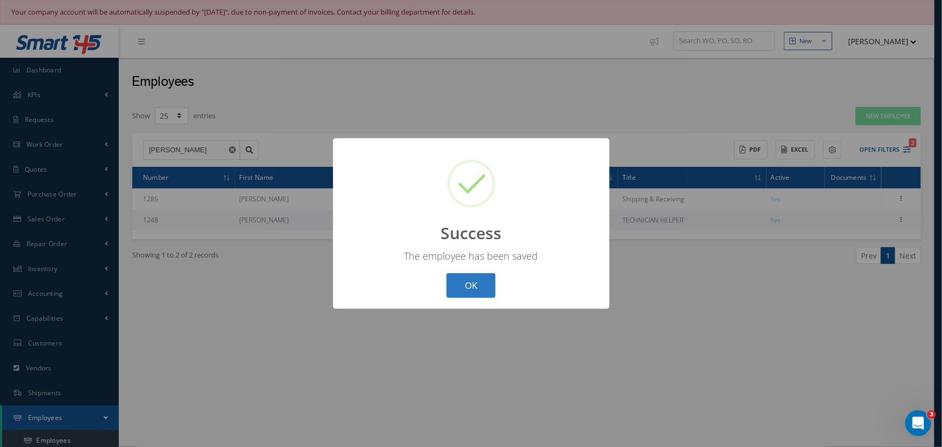
click at [466, 287] on button "OK" at bounding box center [470, 285] width 49 height 25
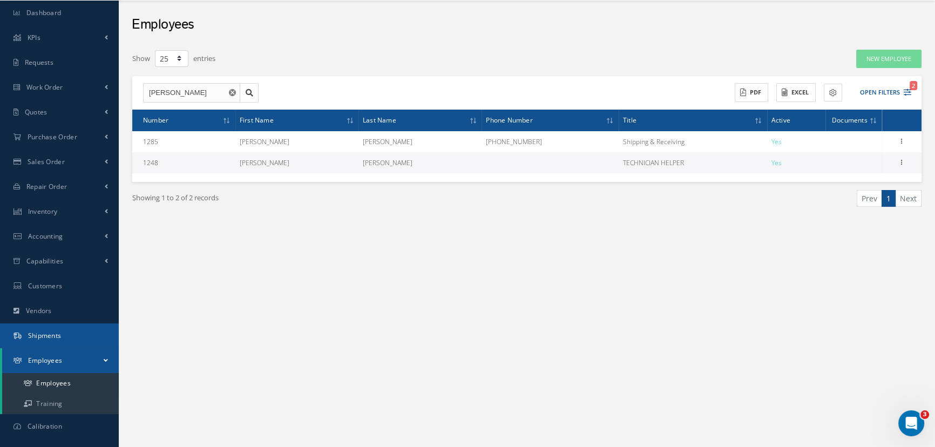
scroll to position [98, 0]
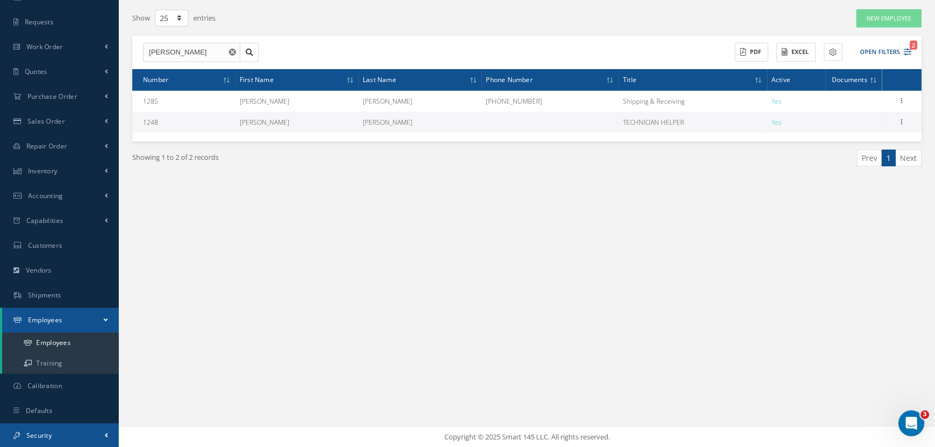
click at [28, 437] on span "Security" at bounding box center [38, 435] width 25 height 9
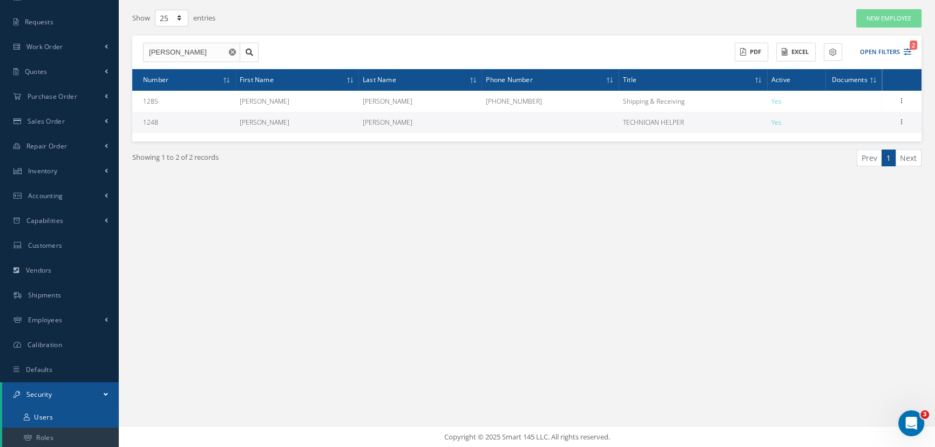
click at [57, 415] on link "Users" at bounding box center [60, 417] width 117 height 21
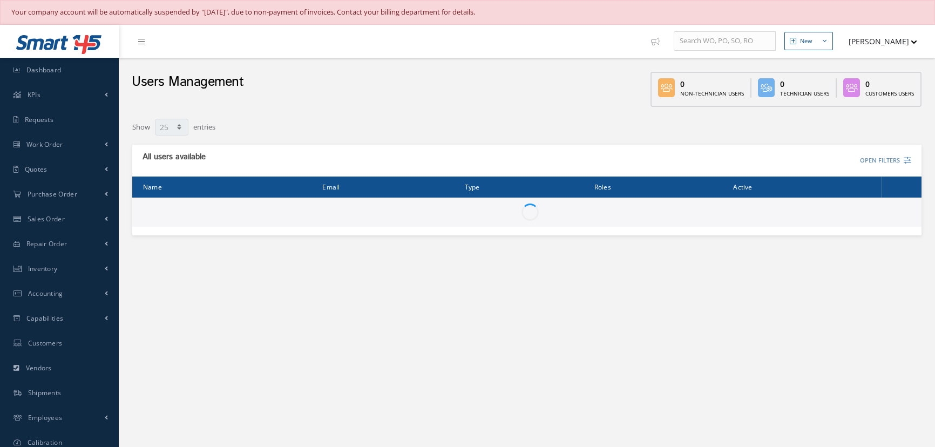
select select "25"
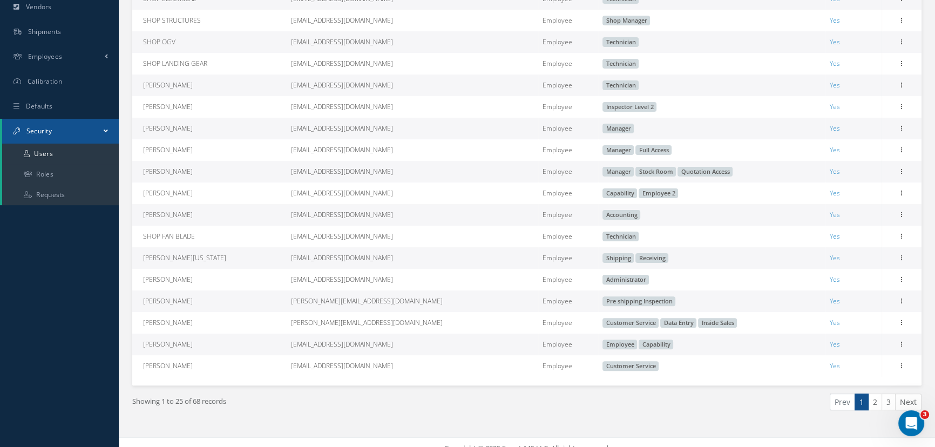
scroll to position [381, 0]
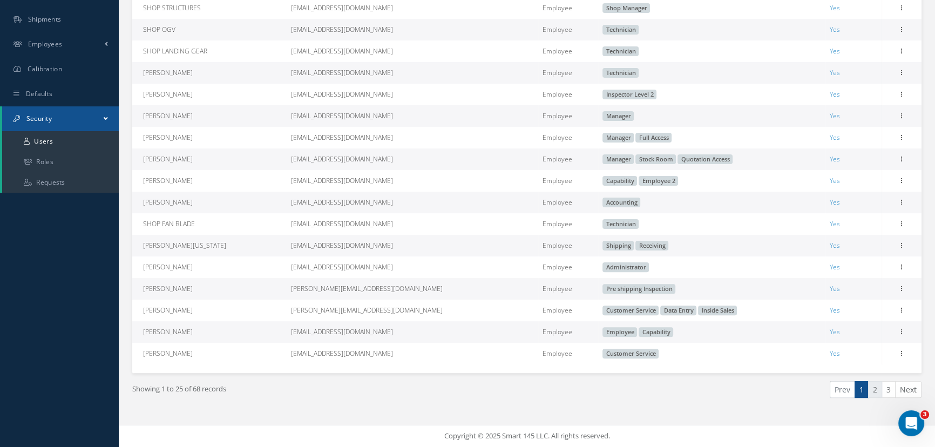
click at [875, 386] on link "2" at bounding box center [875, 389] width 14 height 17
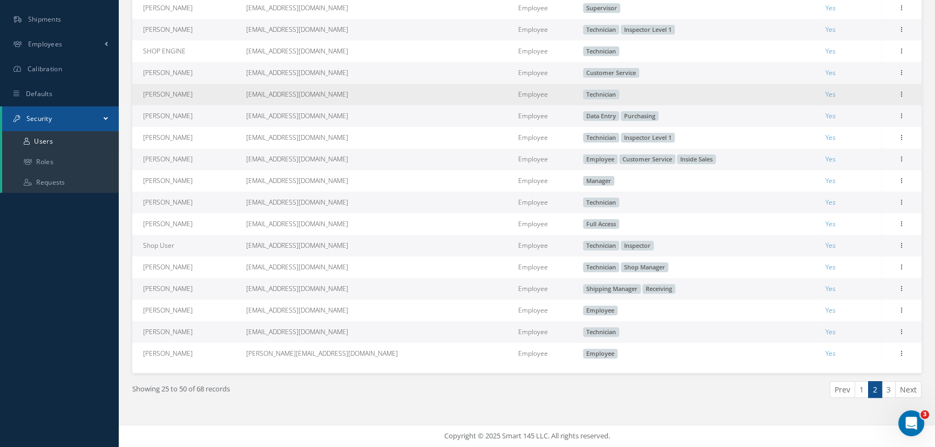
scroll to position [381, 0]
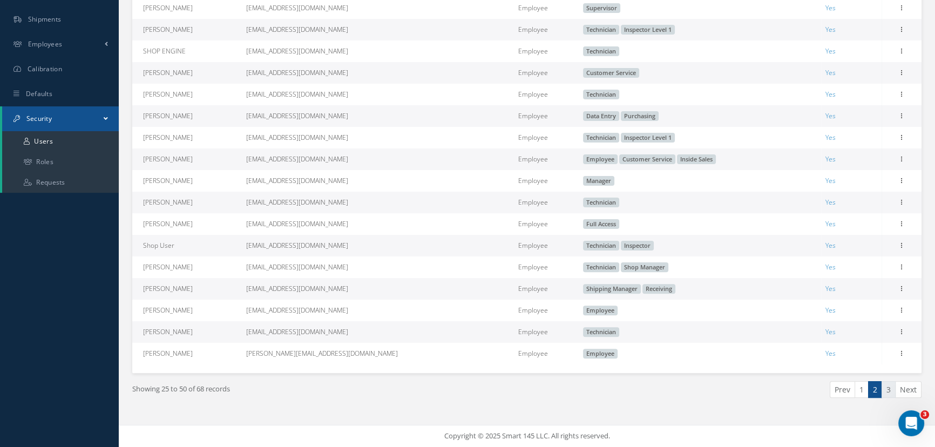
click at [888, 389] on link "3" at bounding box center [888, 389] width 14 height 17
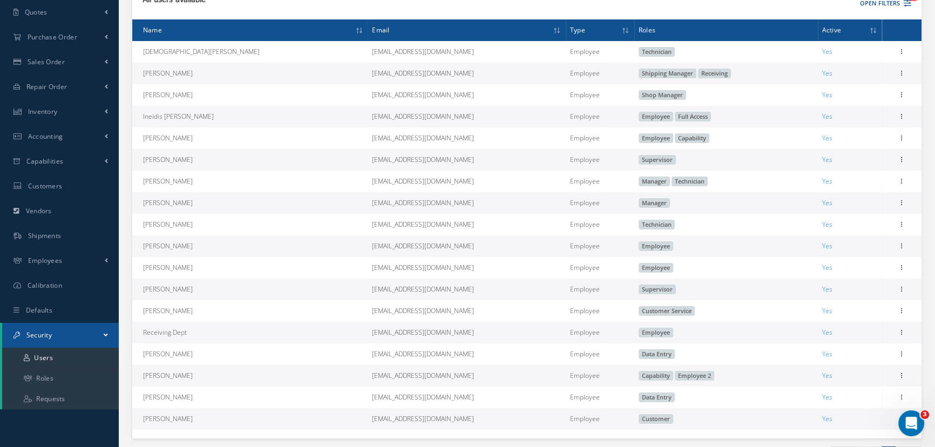
scroll to position [227, 0]
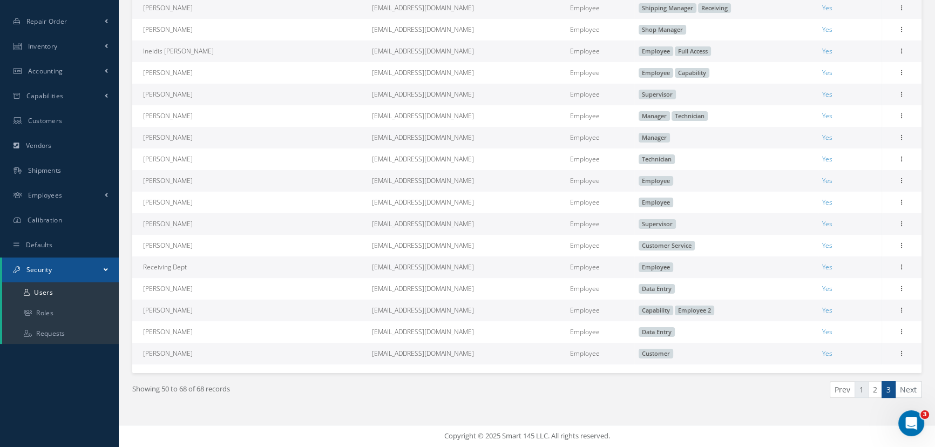
click at [864, 388] on link "1" at bounding box center [861, 389] width 14 height 17
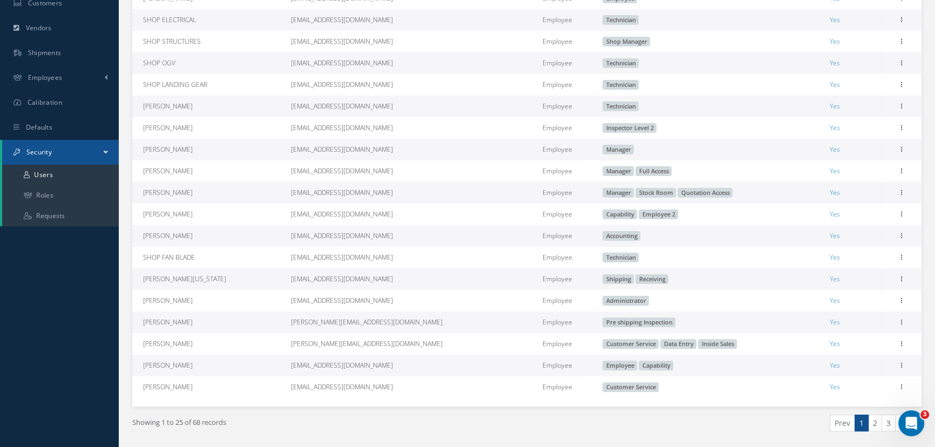
scroll to position [364, 0]
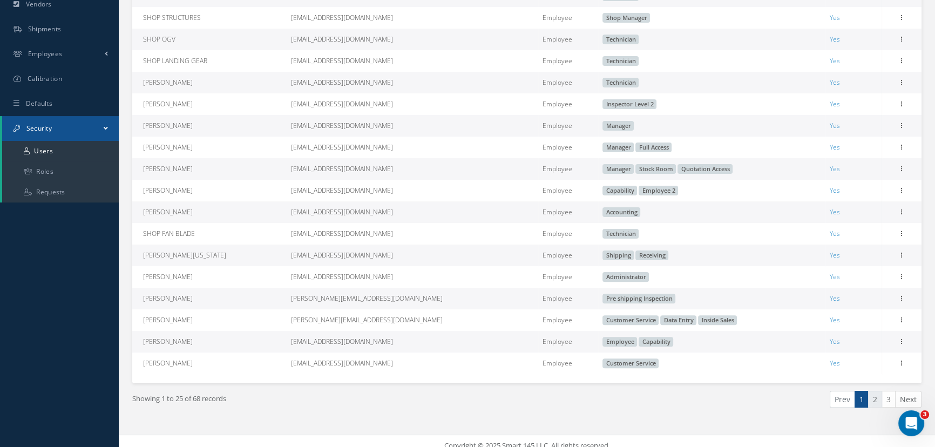
click at [880, 408] on link "2" at bounding box center [875, 399] width 14 height 17
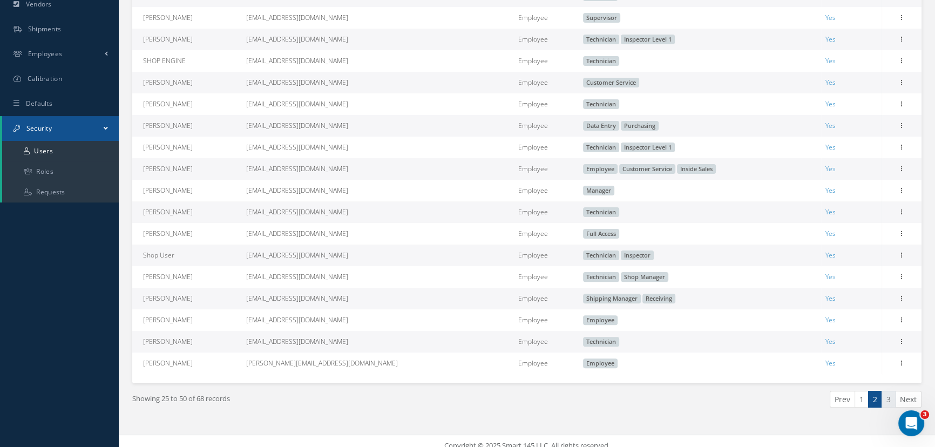
click at [891, 403] on link "3" at bounding box center [888, 399] width 14 height 17
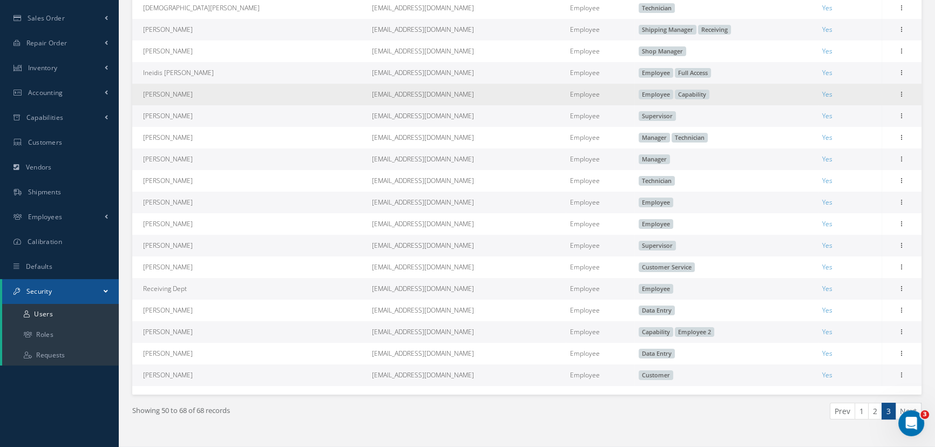
scroll to position [216, 0]
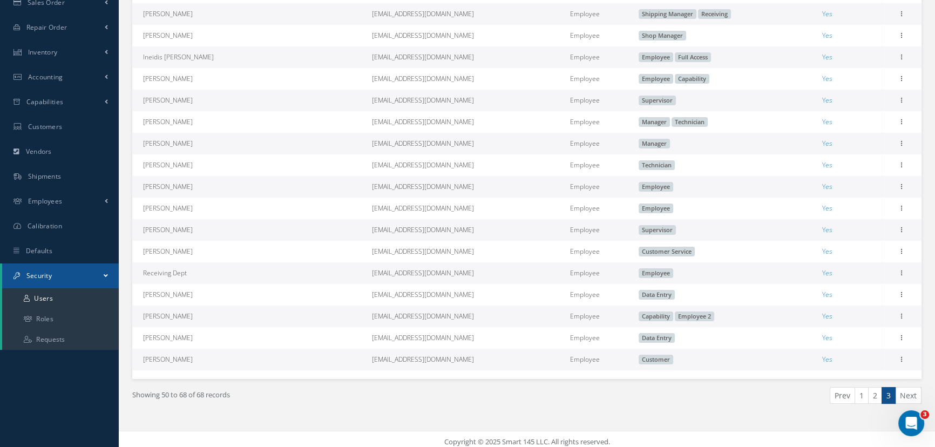
click at [906, 398] on li "Next" at bounding box center [908, 395] width 26 height 17
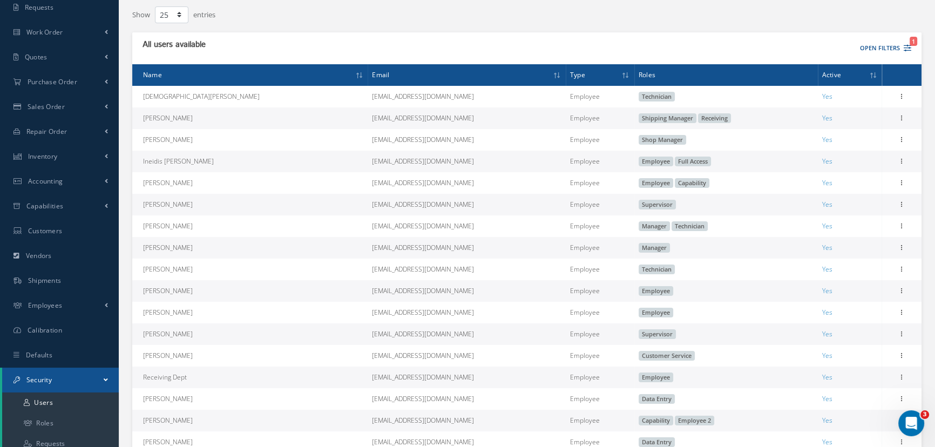
scroll to position [0, 0]
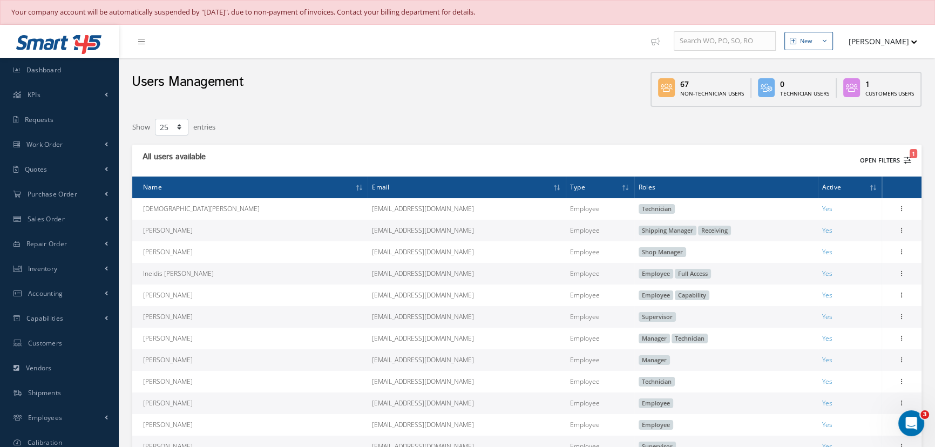
click at [881, 157] on button "Open Filters 1" at bounding box center [880, 161] width 61 height 18
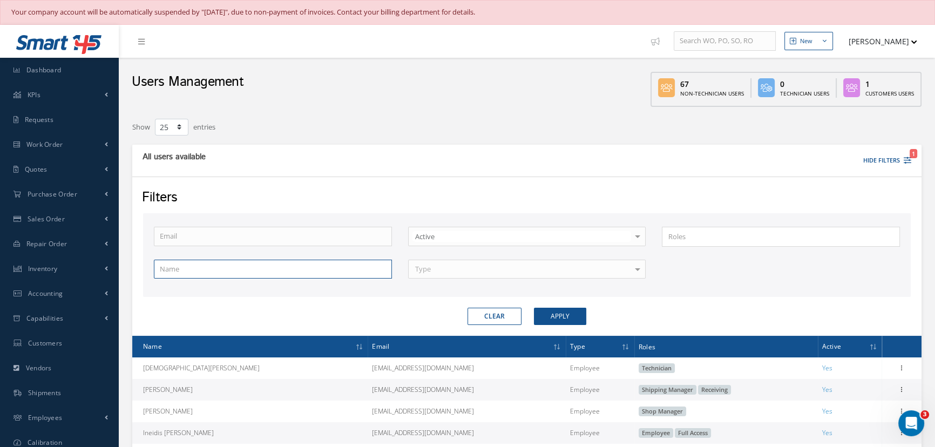
click at [256, 267] on input "text" at bounding box center [273, 269] width 238 height 19
type input "Jonathan"
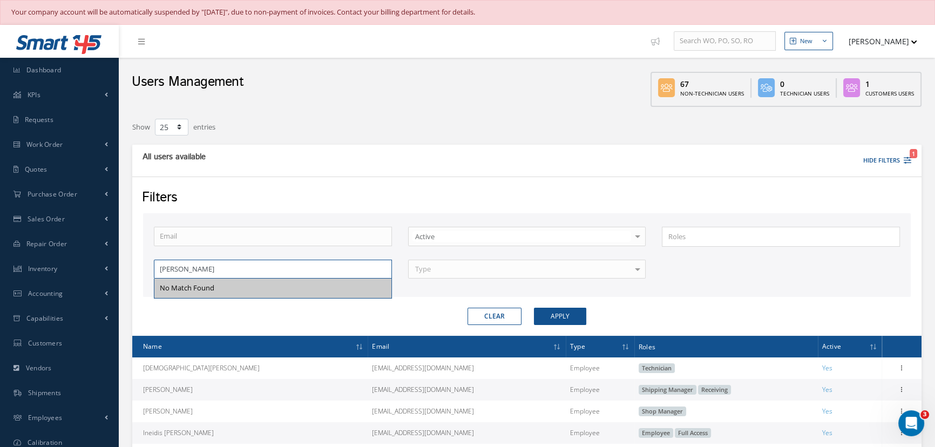
drag, startPoint x: 212, startPoint y: 271, endPoint x: 127, endPoint y: 270, distance: 84.7
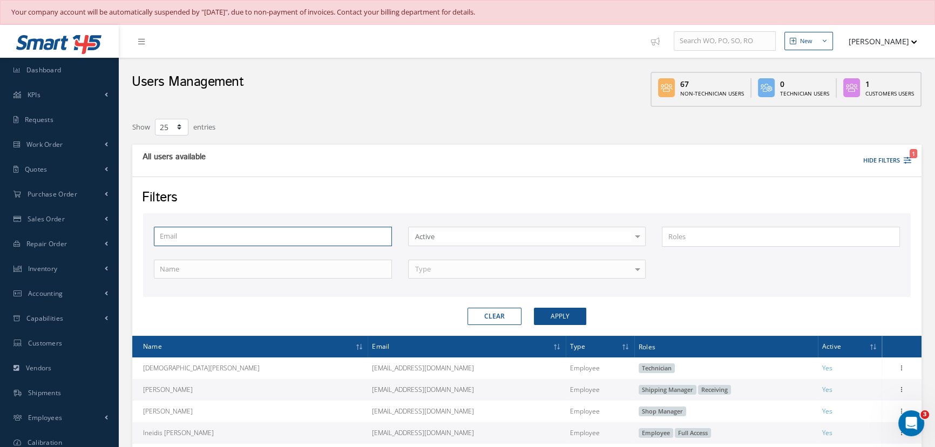
click at [176, 235] on input "text" at bounding box center [273, 236] width 238 height 19
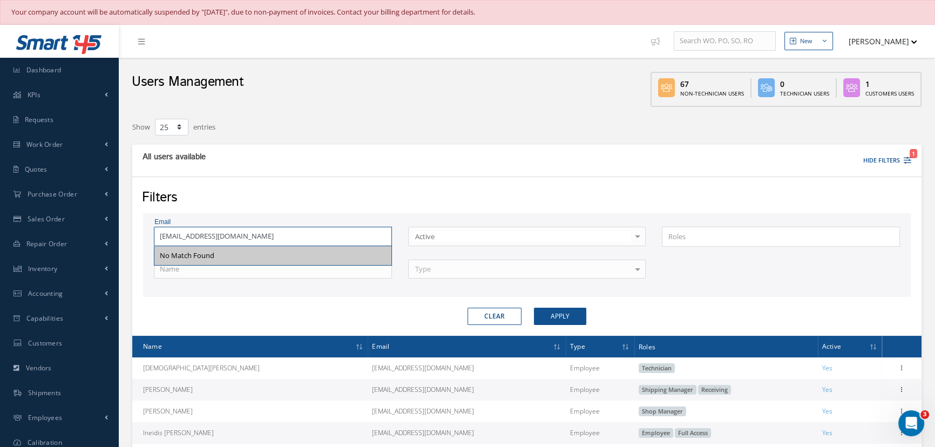
type input "jmarquez@nasmro.com"
click at [534, 308] on button "Apply" at bounding box center [560, 316] width 52 height 17
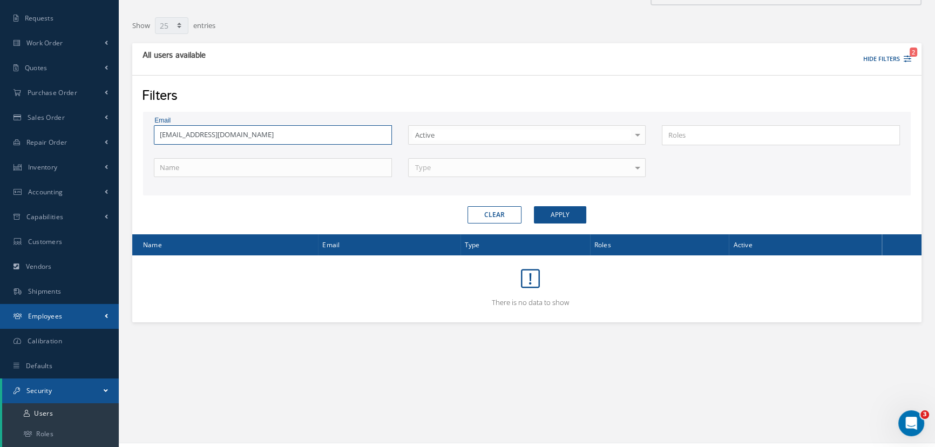
scroll to position [119, 0]
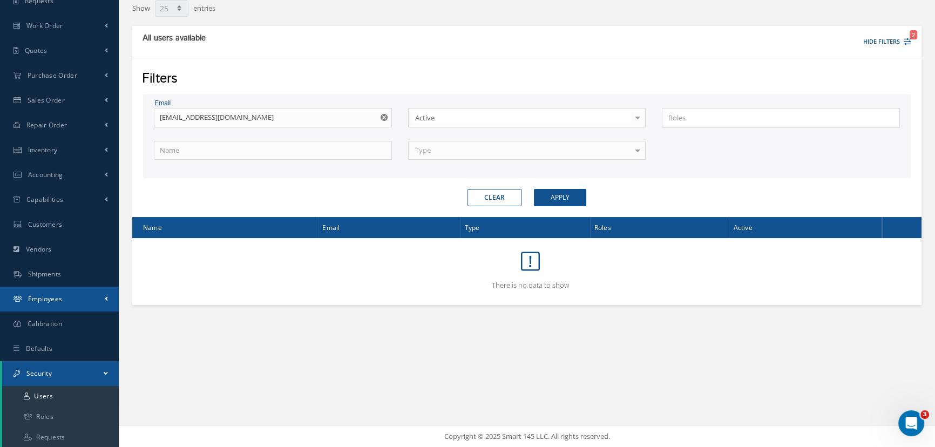
click at [52, 300] on span "Employees" at bounding box center [45, 298] width 35 height 9
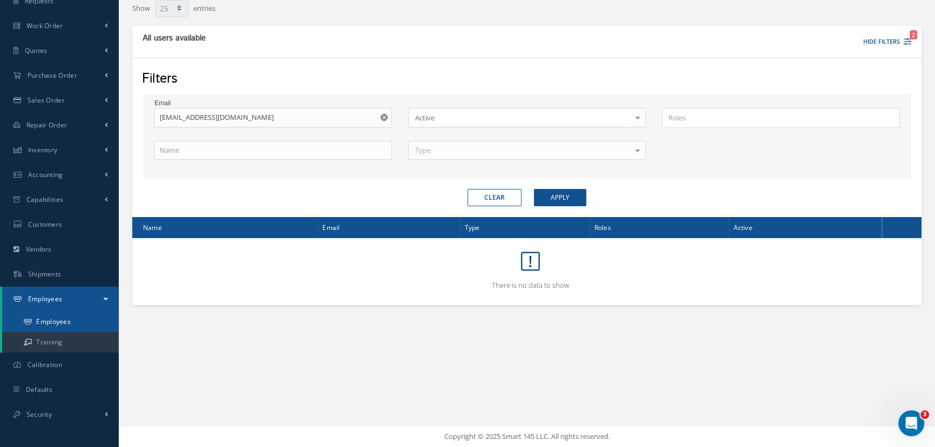
click at [50, 322] on link "Employees" at bounding box center [60, 321] width 117 height 21
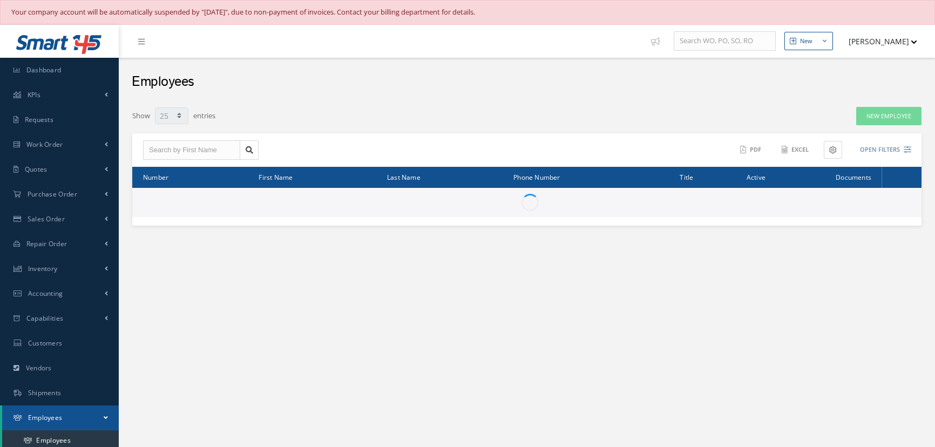
select select "25"
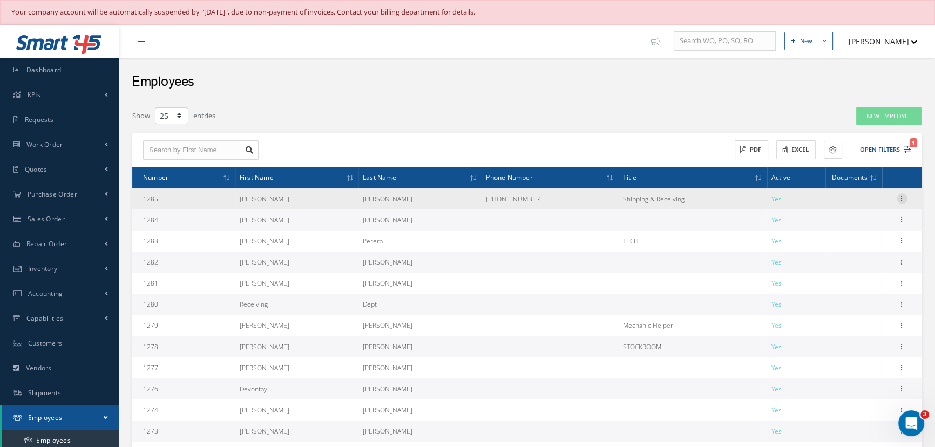
click at [901, 200] on icon at bounding box center [902, 197] width 11 height 9
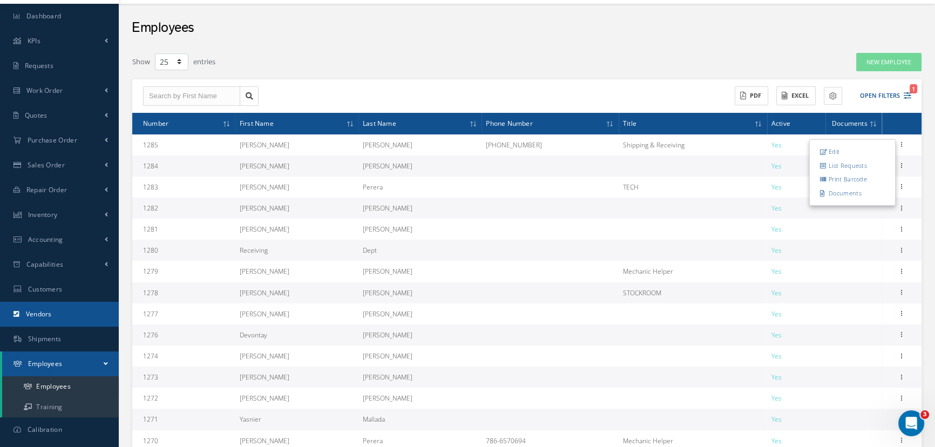
scroll to position [98, 0]
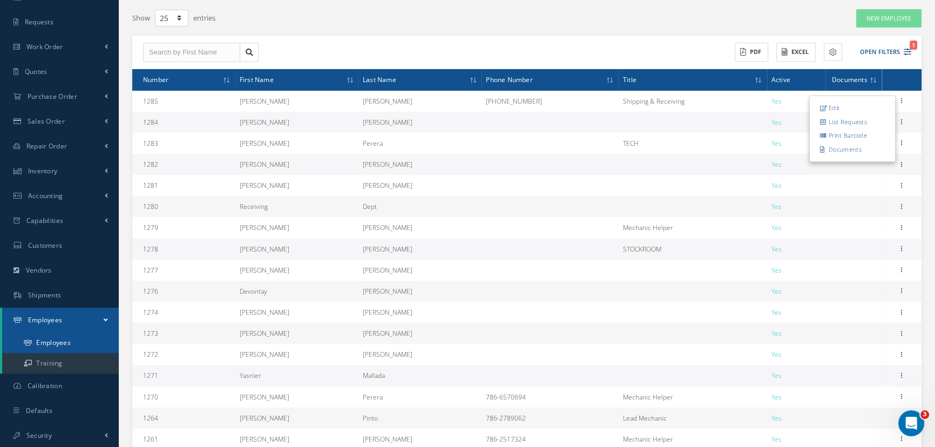
click at [70, 340] on link "Employees" at bounding box center [60, 342] width 117 height 21
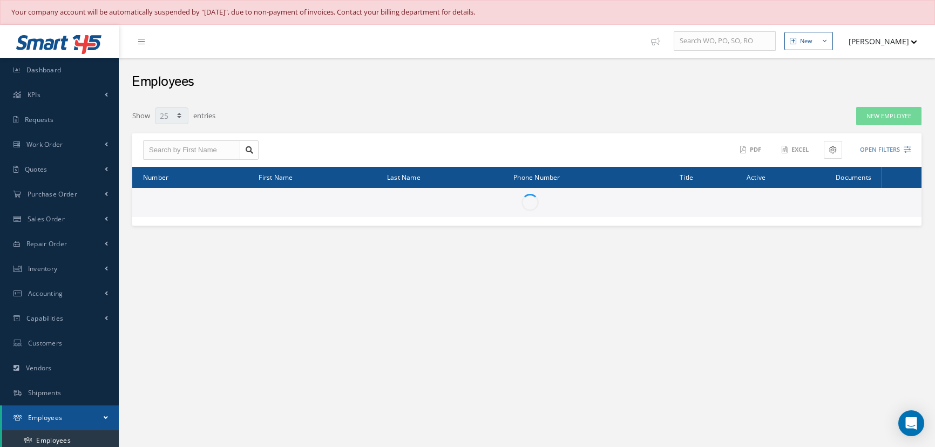
select select "25"
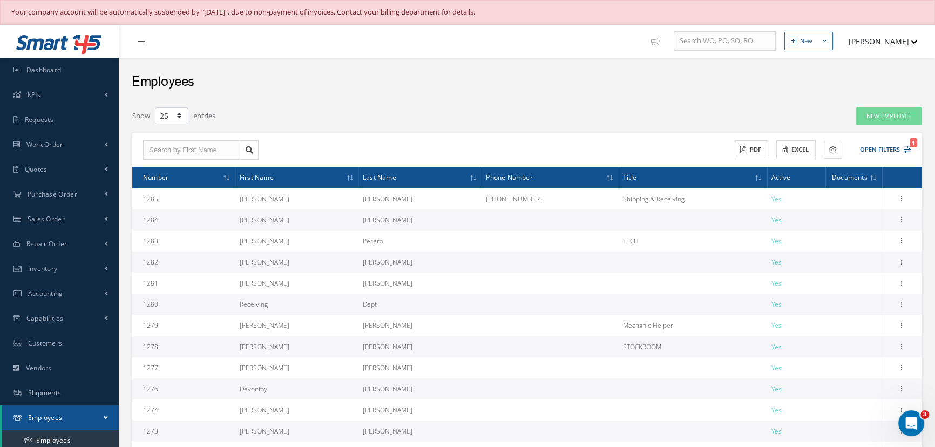
scroll to position [245, 0]
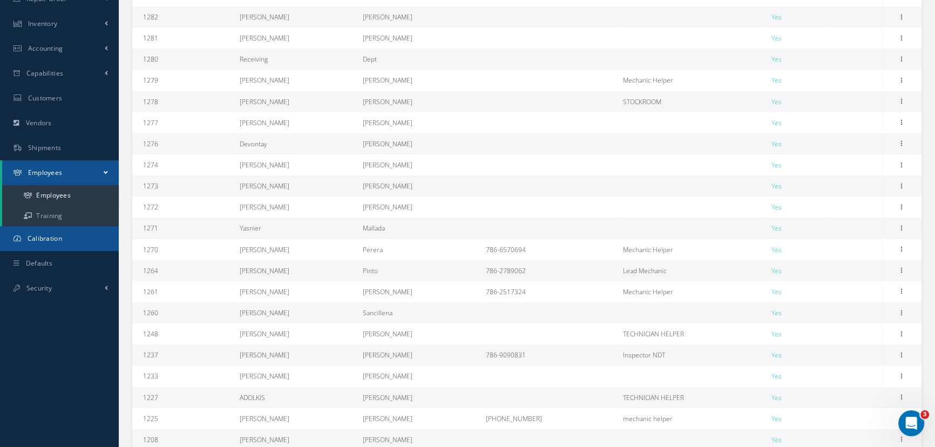
click at [46, 240] on span "Calibration" at bounding box center [45, 238] width 35 height 9
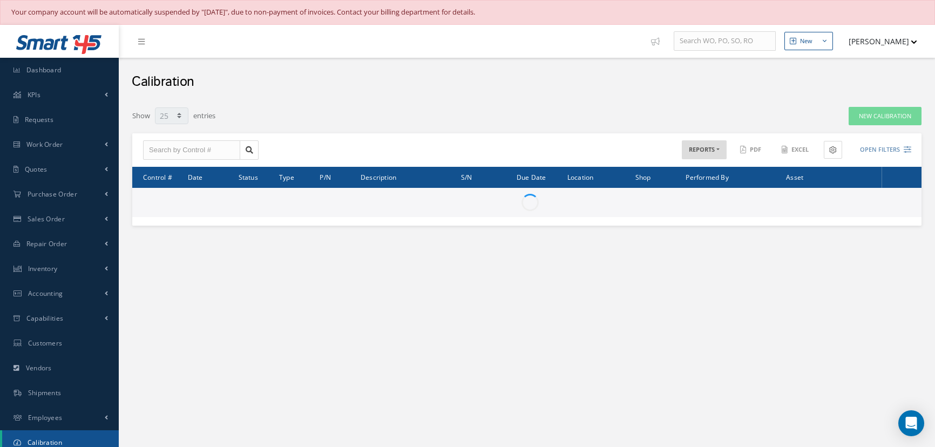
select select "25"
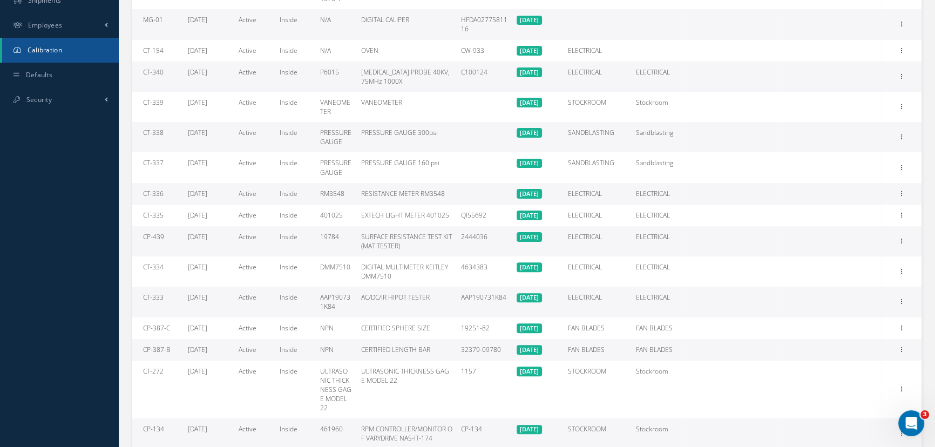
scroll to position [294, 0]
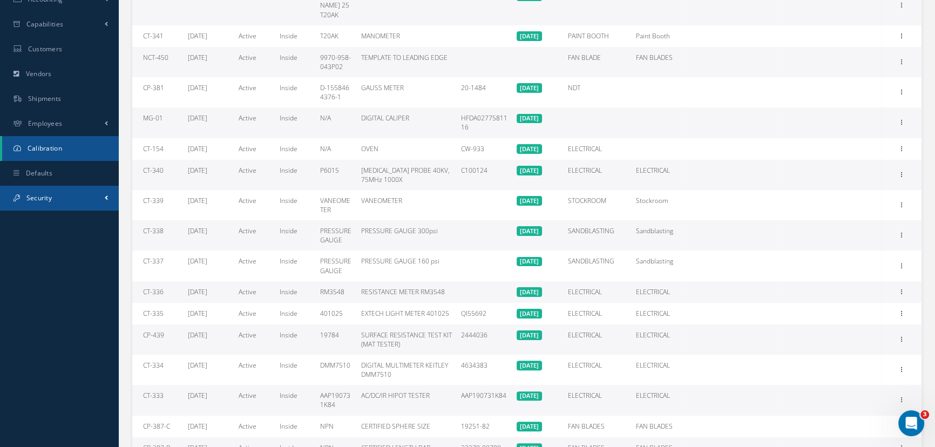
click at [31, 196] on span "Security" at bounding box center [38, 197] width 25 height 9
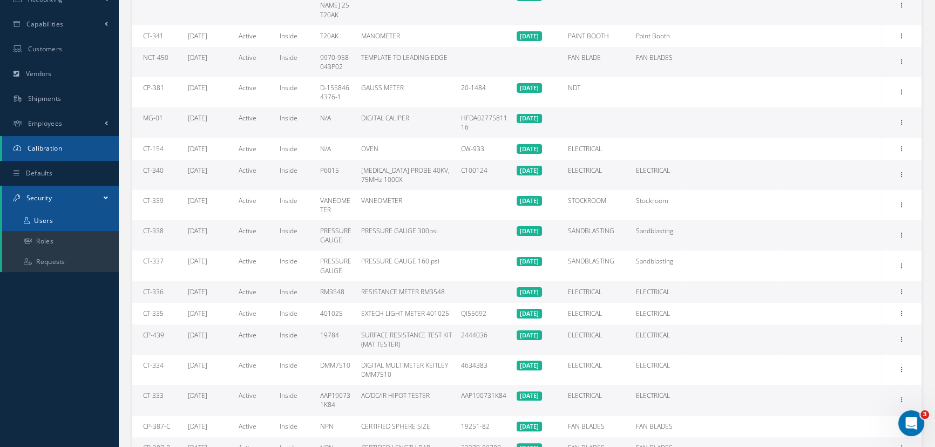
click at [35, 216] on link "Users" at bounding box center [60, 221] width 117 height 21
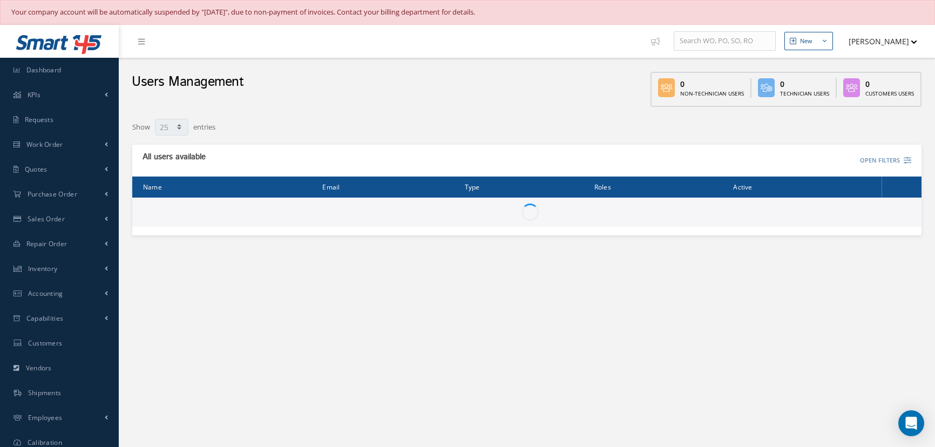
select select "25"
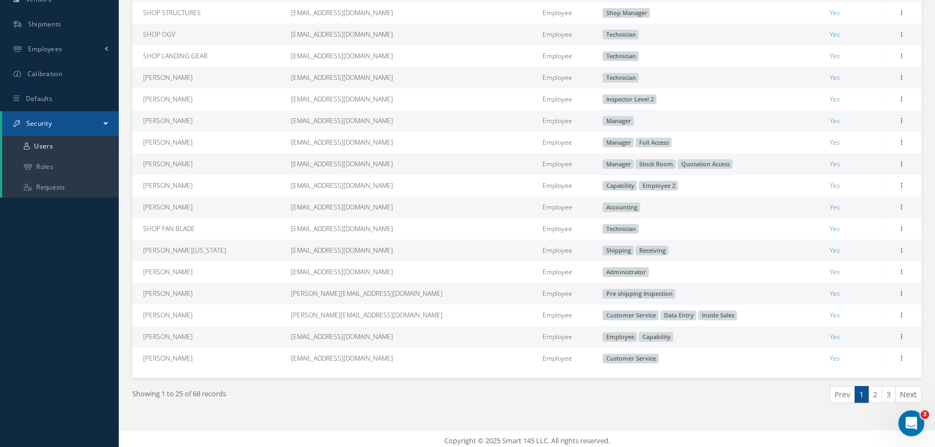
scroll to position [381, 0]
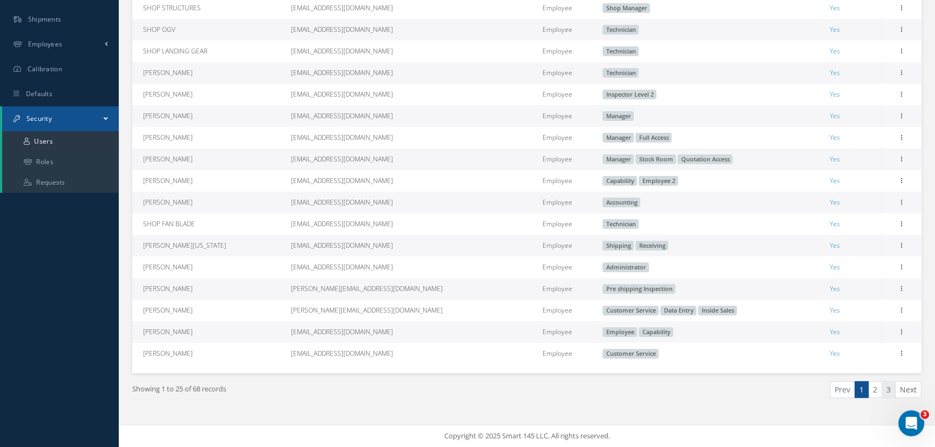
click at [893, 390] on link "3" at bounding box center [888, 389] width 14 height 17
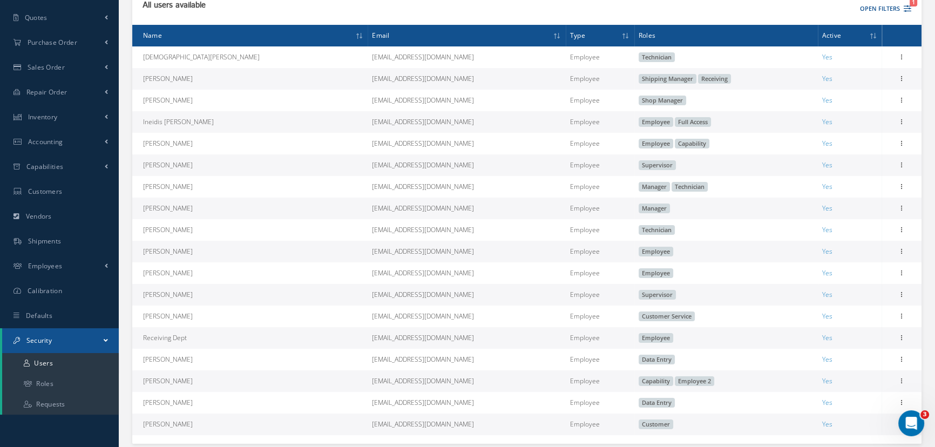
scroll to position [227, 0]
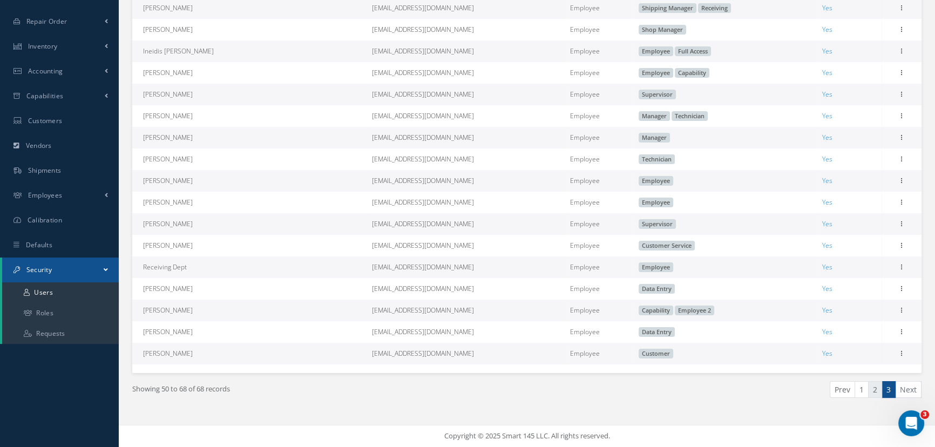
click at [874, 392] on link "2" at bounding box center [875, 389] width 14 height 17
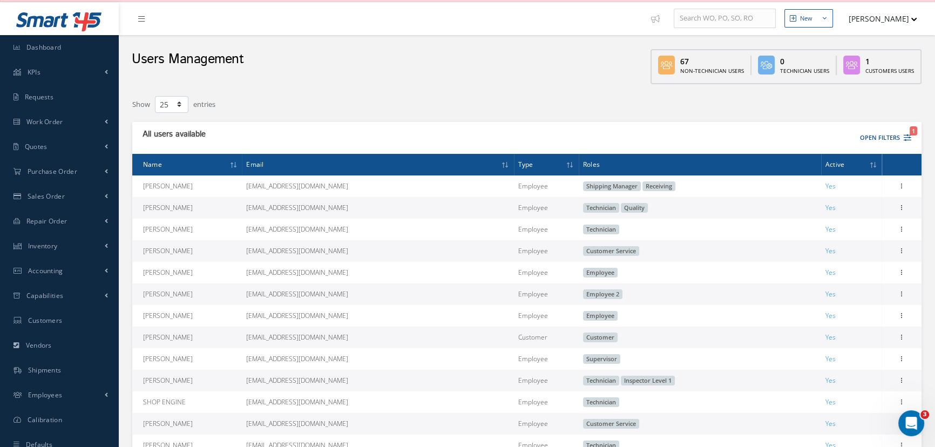
scroll to position [0, 0]
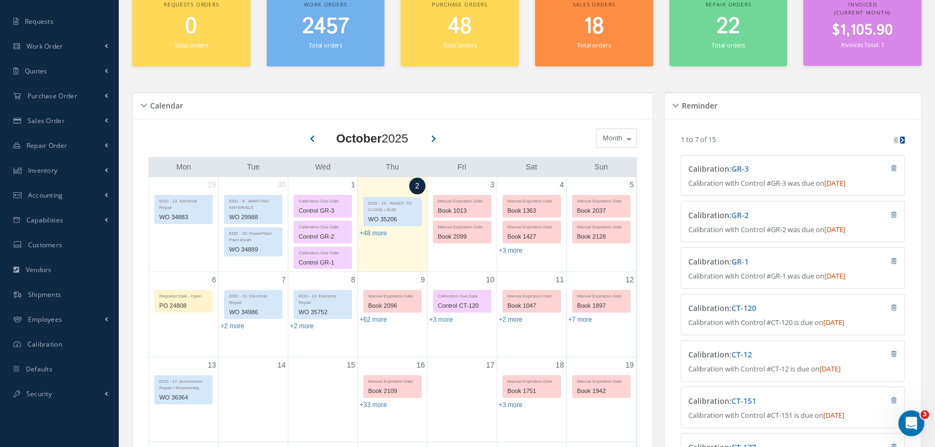
scroll to position [294, 0]
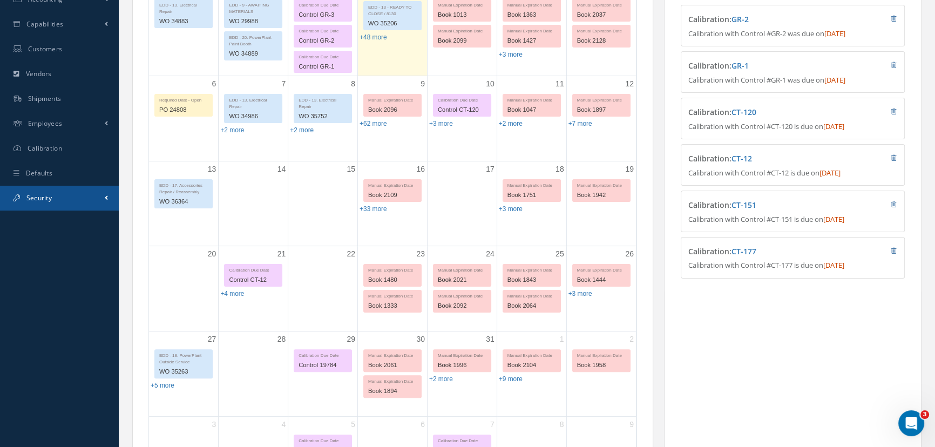
click at [46, 193] on span "Security" at bounding box center [38, 197] width 25 height 9
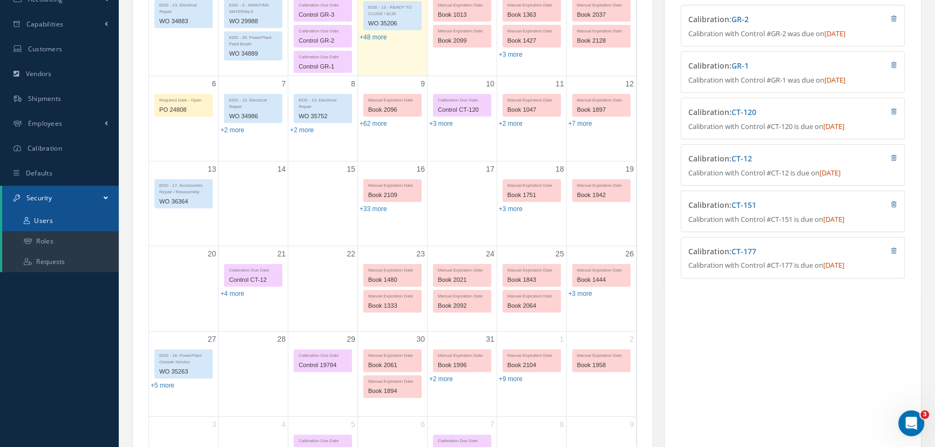
click at [49, 220] on link "Users" at bounding box center [60, 221] width 117 height 21
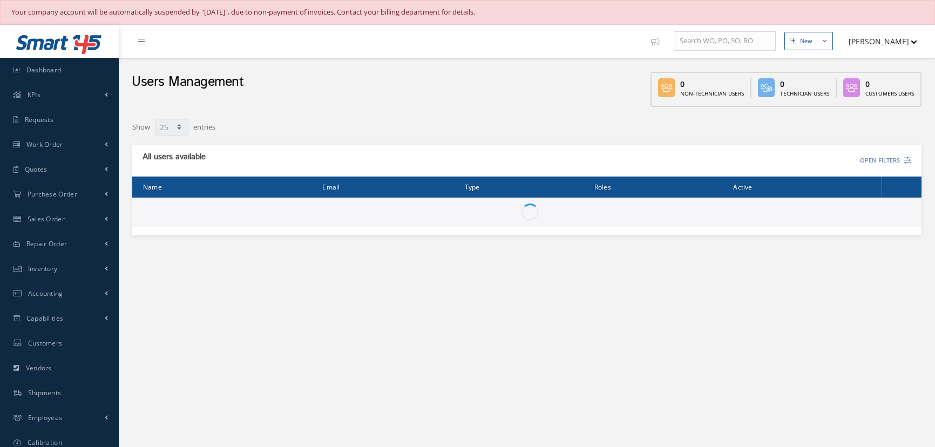
select select "25"
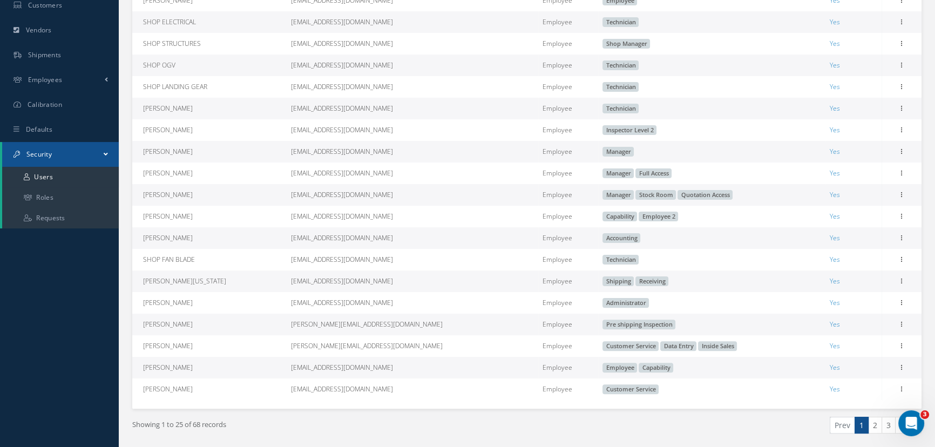
scroll to position [381, 0]
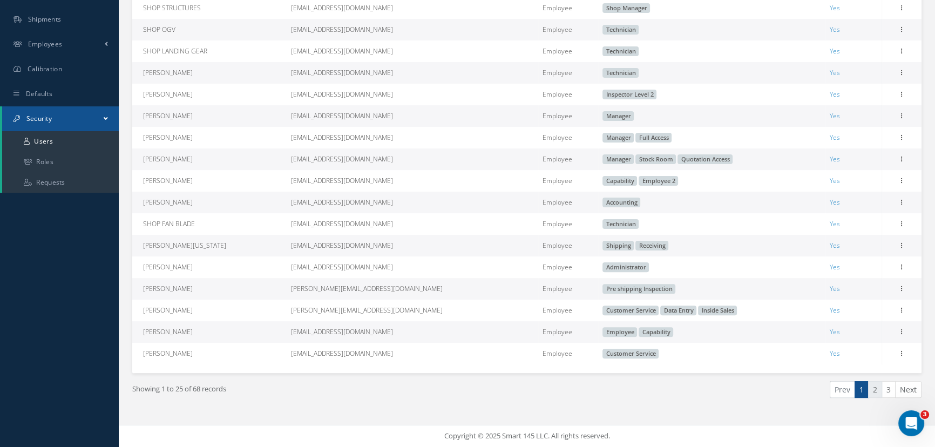
click at [872, 390] on link "2" at bounding box center [875, 389] width 14 height 17
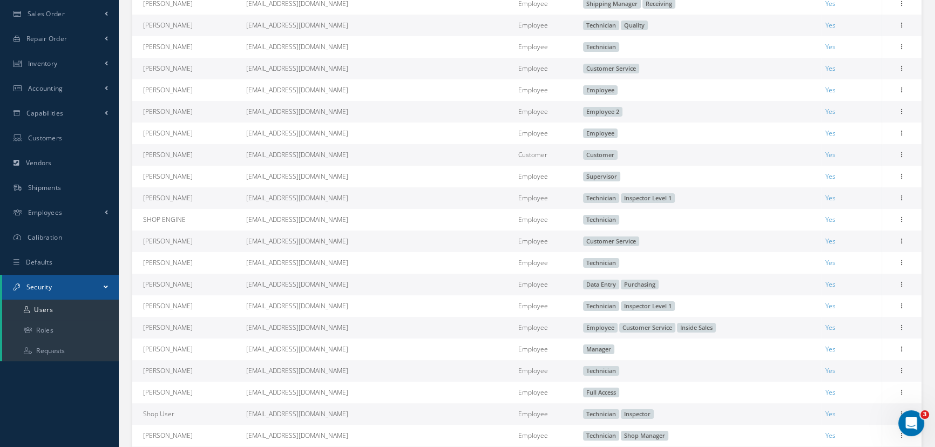
scroll to position [364, 0]
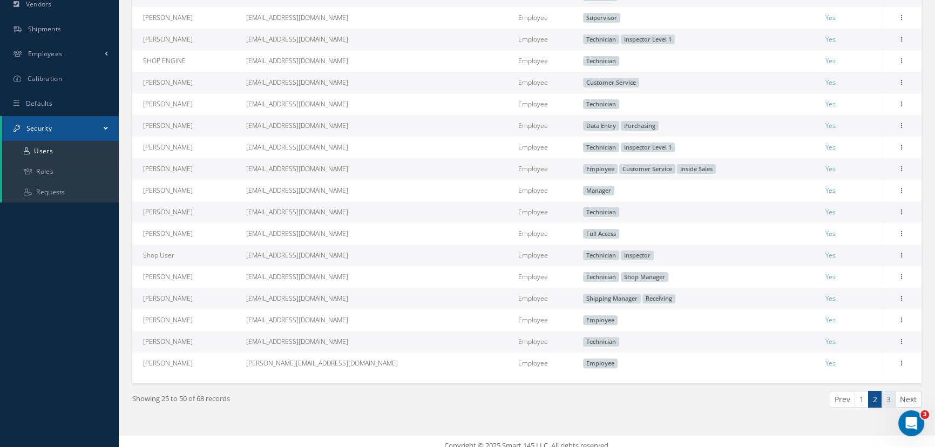
click at [887, 404] on link "3" at bounding box center [888, 399] width 14 height 17
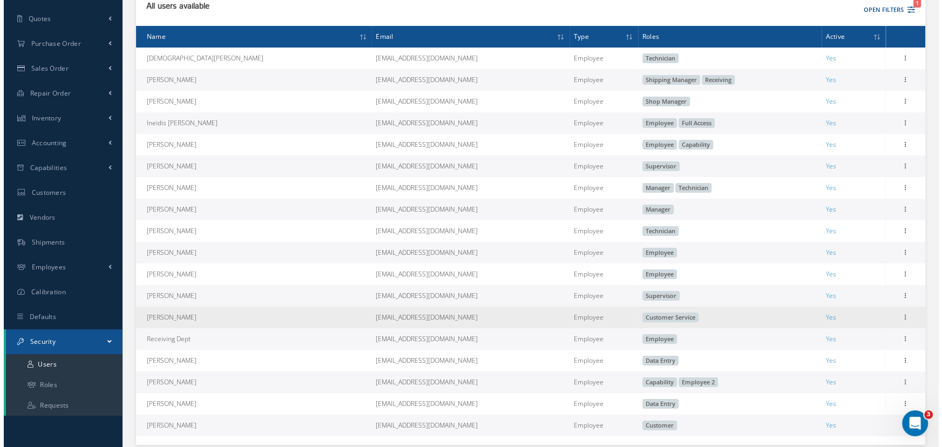
scroll to position [167, 0]
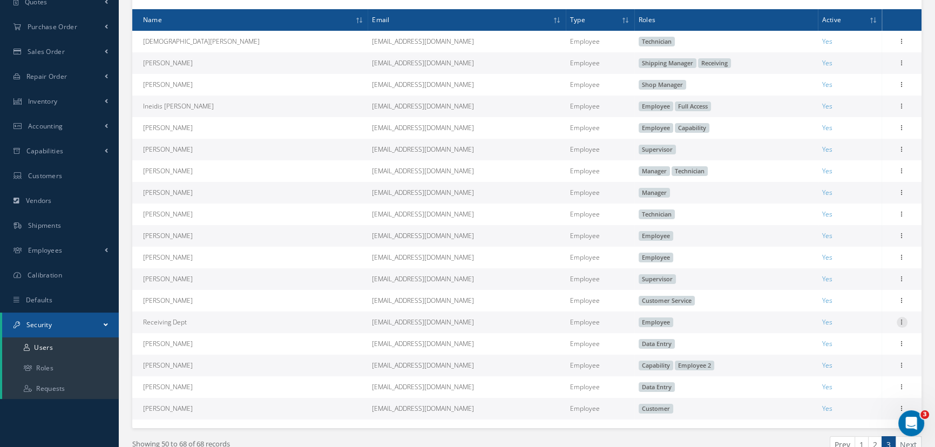
click at [900, 324] on icon at bounding box center [902, 321] width 11 height 9
click at [831, 331] on link "Edit" at bounding box center [852, 329] width 85 height 14
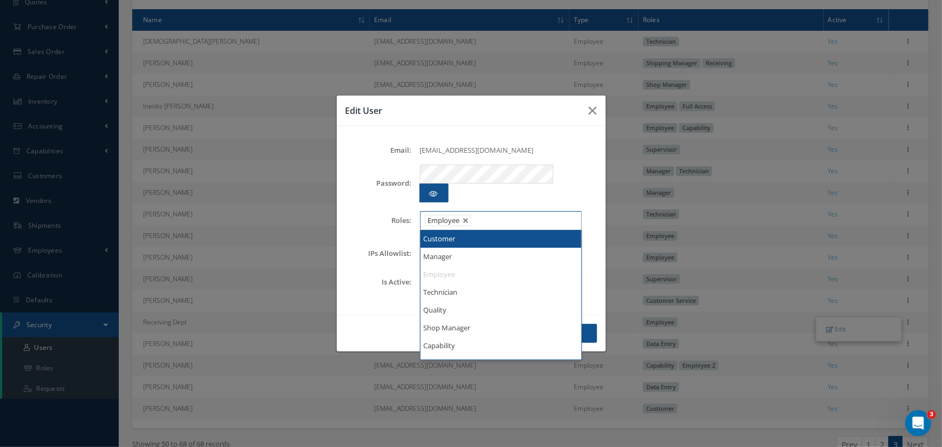
click at [483, 214] on input "text" at bounding box center [481, 220] width 13 height 13
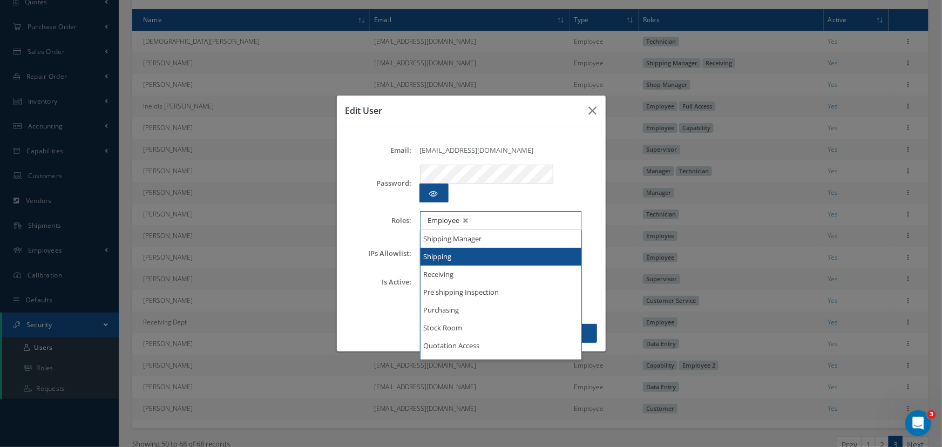
scroll to position [0, 0]
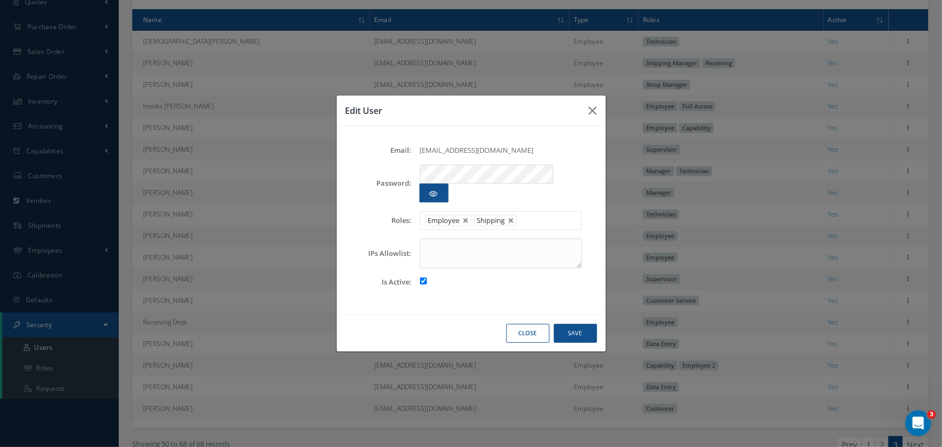
click at [531, 214] on input "text" at bounding box center [526, 220] width 13 height 13
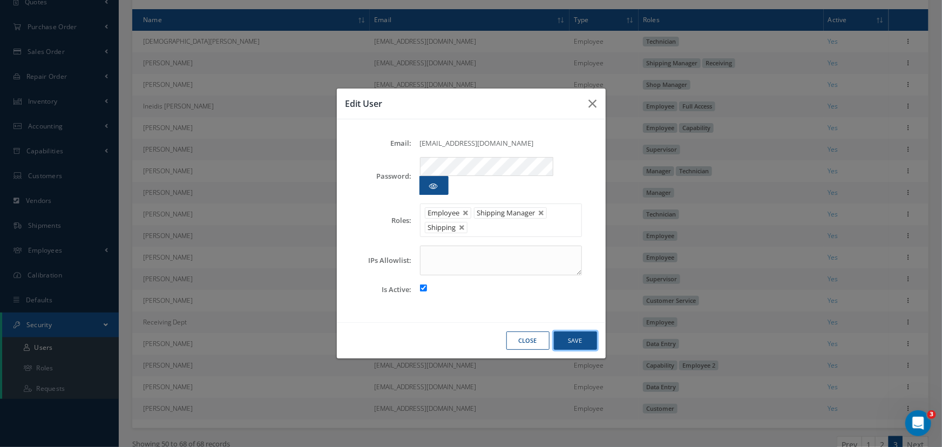
click at [575, 334] on button "Save" at bounding box center [575, 340] width 43 height 19
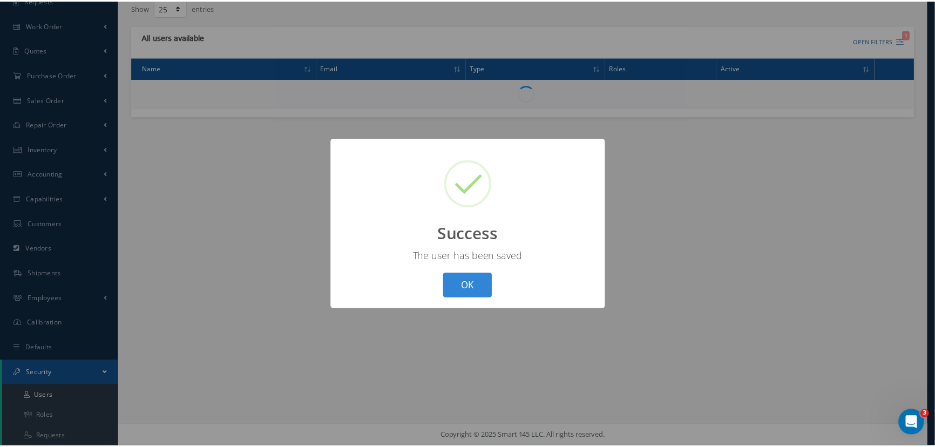
scroll to position [119, 0]
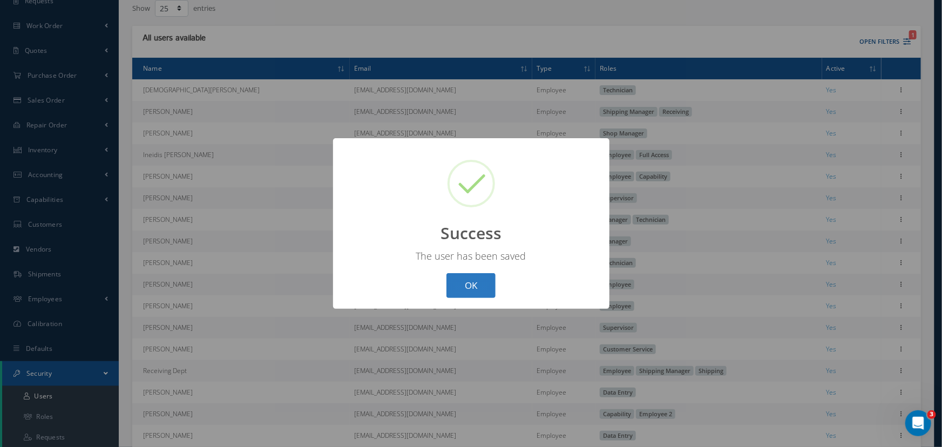
click at [474, 284] on button "OK" at bounding box center [470, 285] width 49 height 25
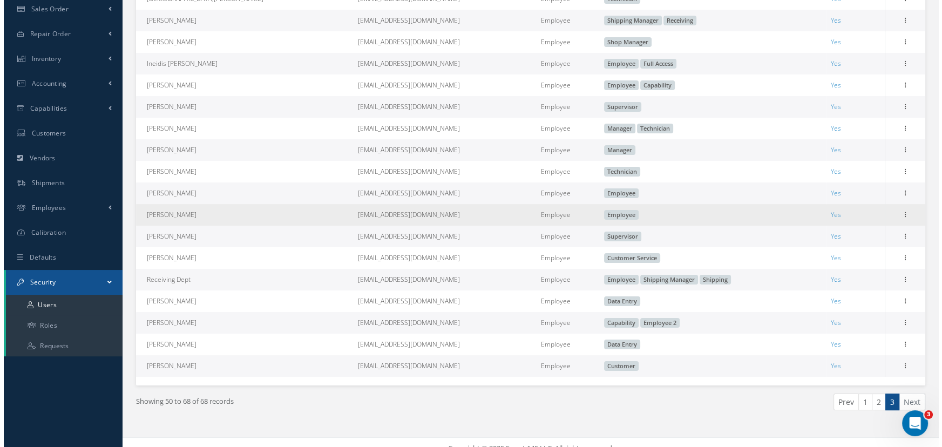
scroll to position [216, 0]
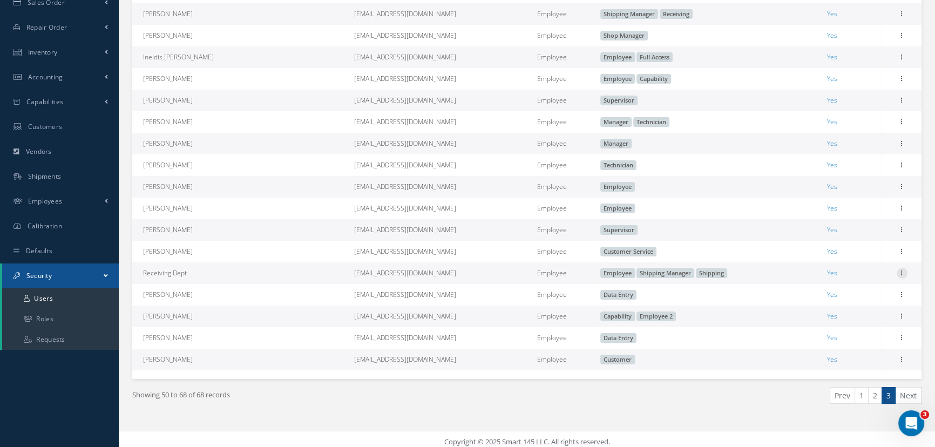
click at [899, 276] on icon at bounding box center [902, 272] width 11 height 9
click at [848, 280] on link "Edit" at bounding box center [852, 280] width 85 height 14
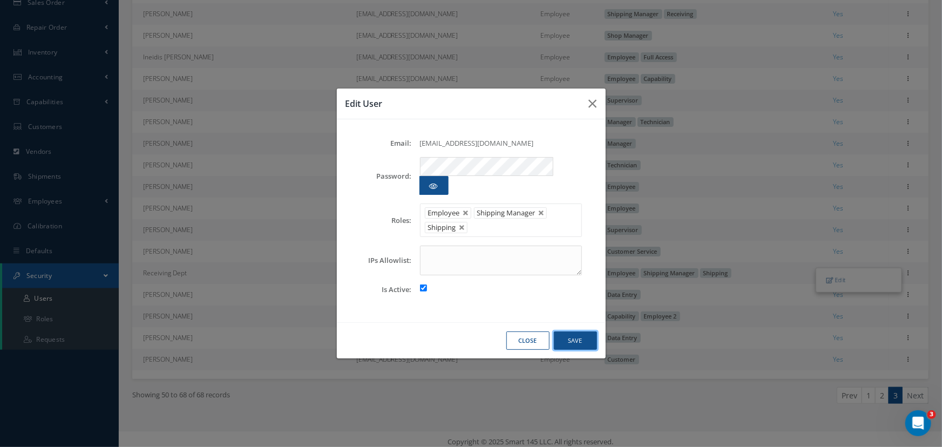
click at [574, 331] on button "Save" at bounding box center [575, 340] width 43 height 19
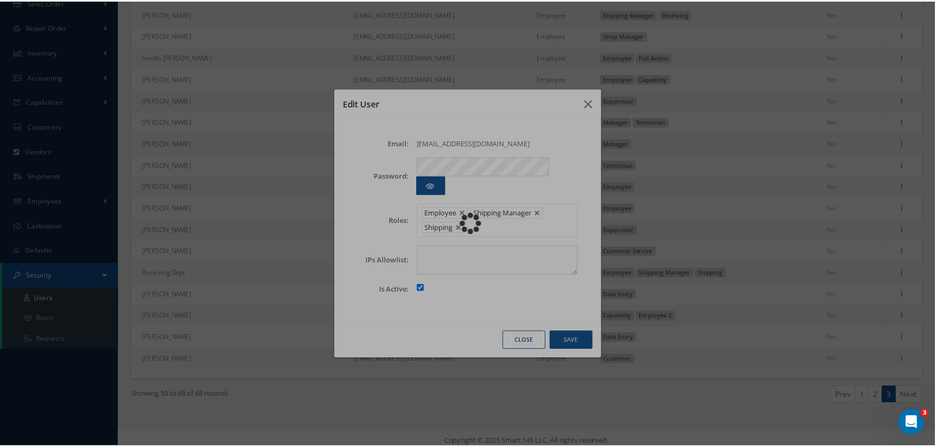
scroll to position [119, 0]
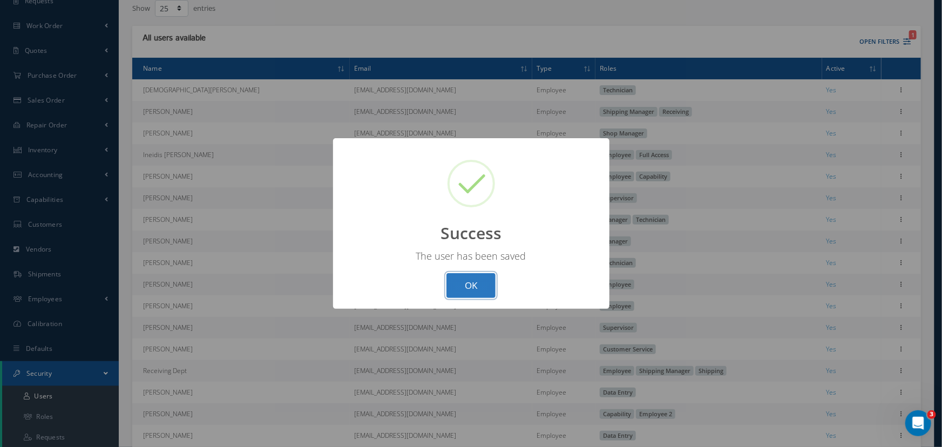
click at [490, 288] on button "OK" at bounding box center [470, 285] width 49 height 25
